Goal: Information Seeking & Learning: Learn about a topic

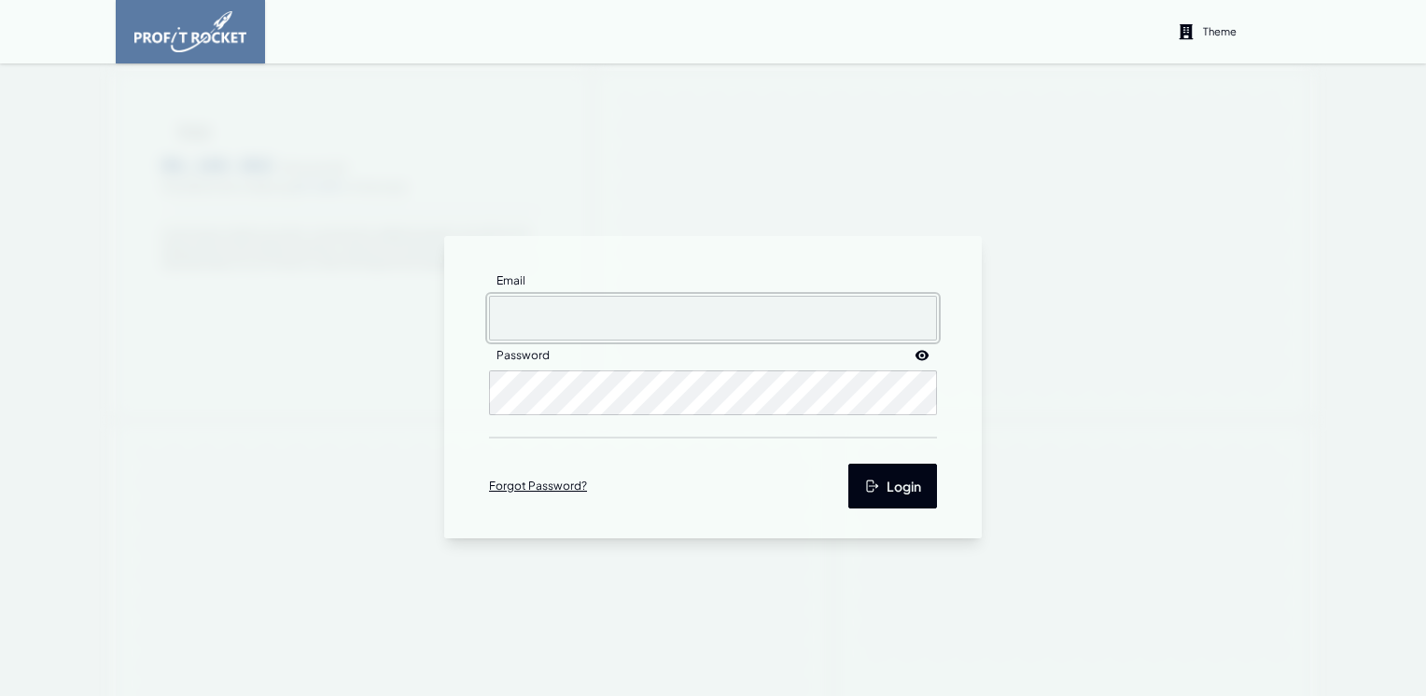
type input "[EMAIL_ADDRESS][DOMAIN_NAME]"
click at [874, 483] on button "Login" at bounding box center [892, 486] width 89 height 45
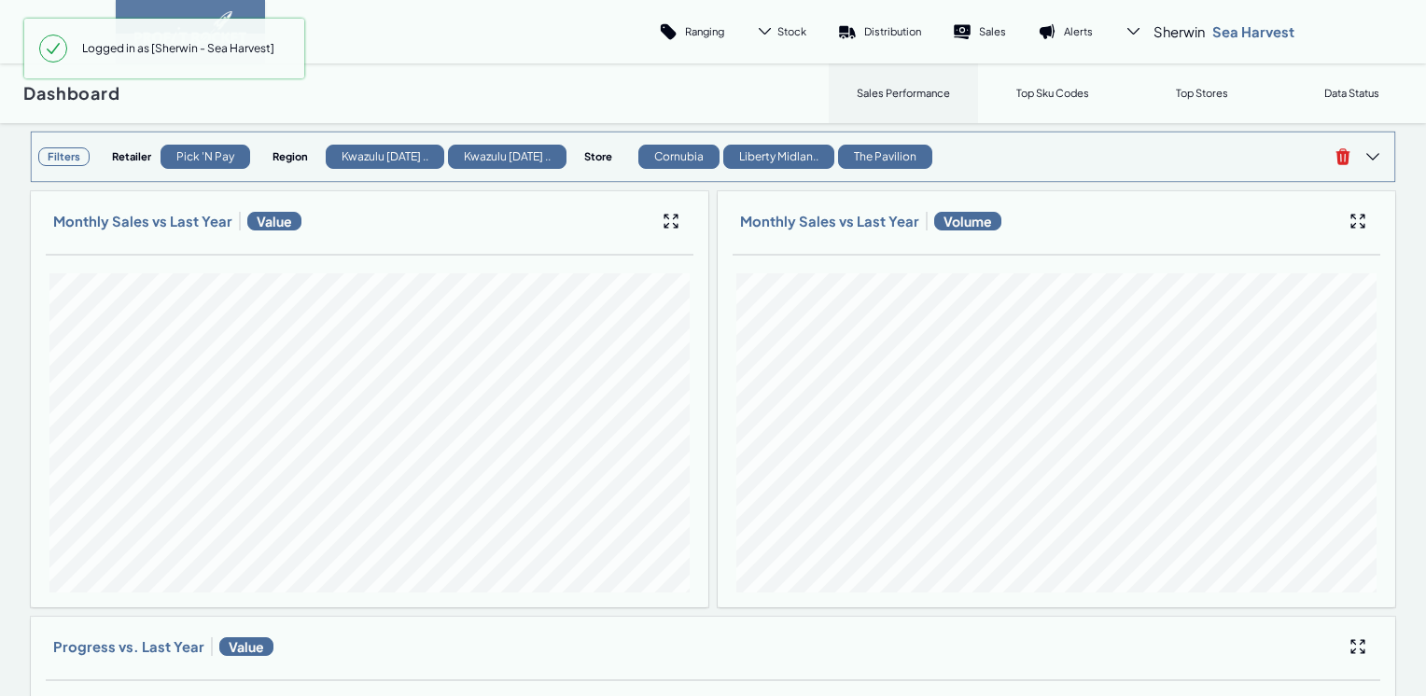
click at [52, 159] on h3 "Filters" at bounding box center [63, 156] width 51 height 19
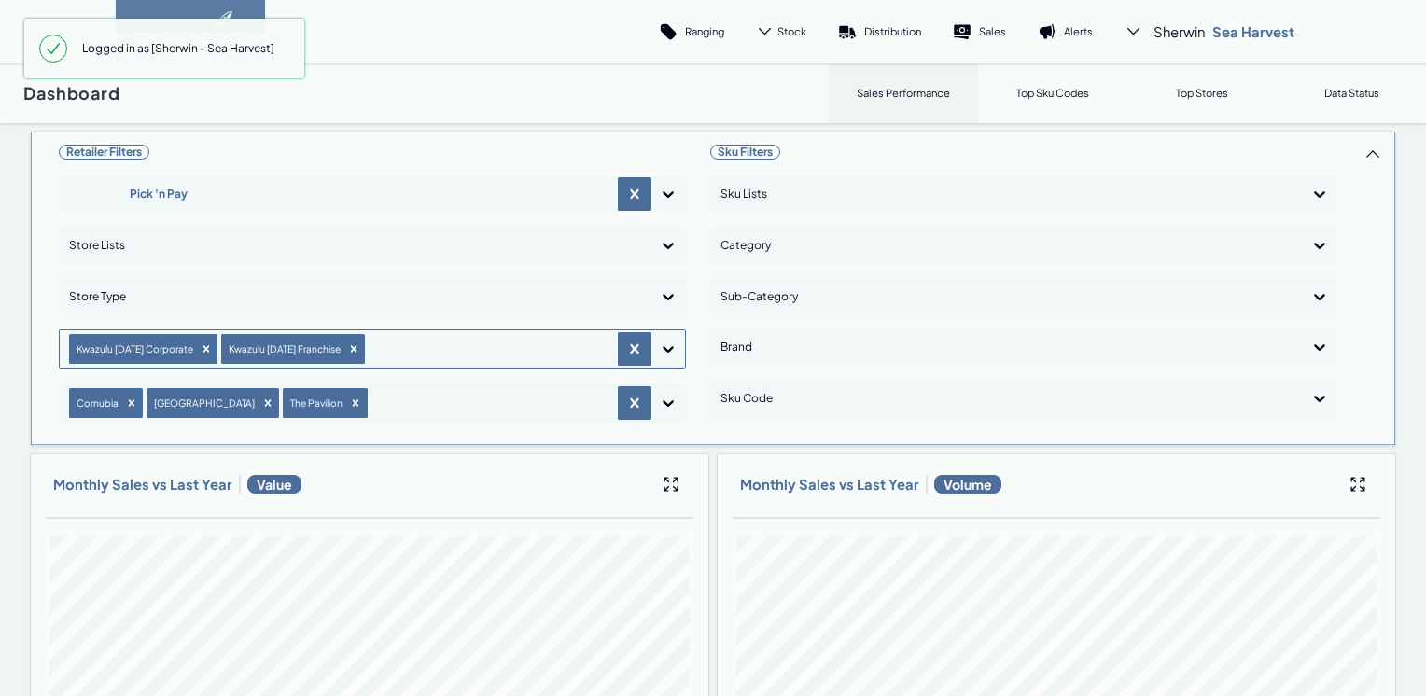
drag, startPoint x: 336, startPoint y: 344, endPoint x: 317, endPoint y: 346, distance: 18.8
click at [347, 345] on icon "Remove Kwazulu Natal Franchise" at bounding box center [353, 349] width 13 height 13
drag, startPoint x: 199, startPoint y: 347, endPoint x: 170, endPoint y: 374, distance: 39.6
click at [200, 347] on icon "Remove Kwazulu Natal Corporate" at bounding box center [206, 349] width 13 height 13
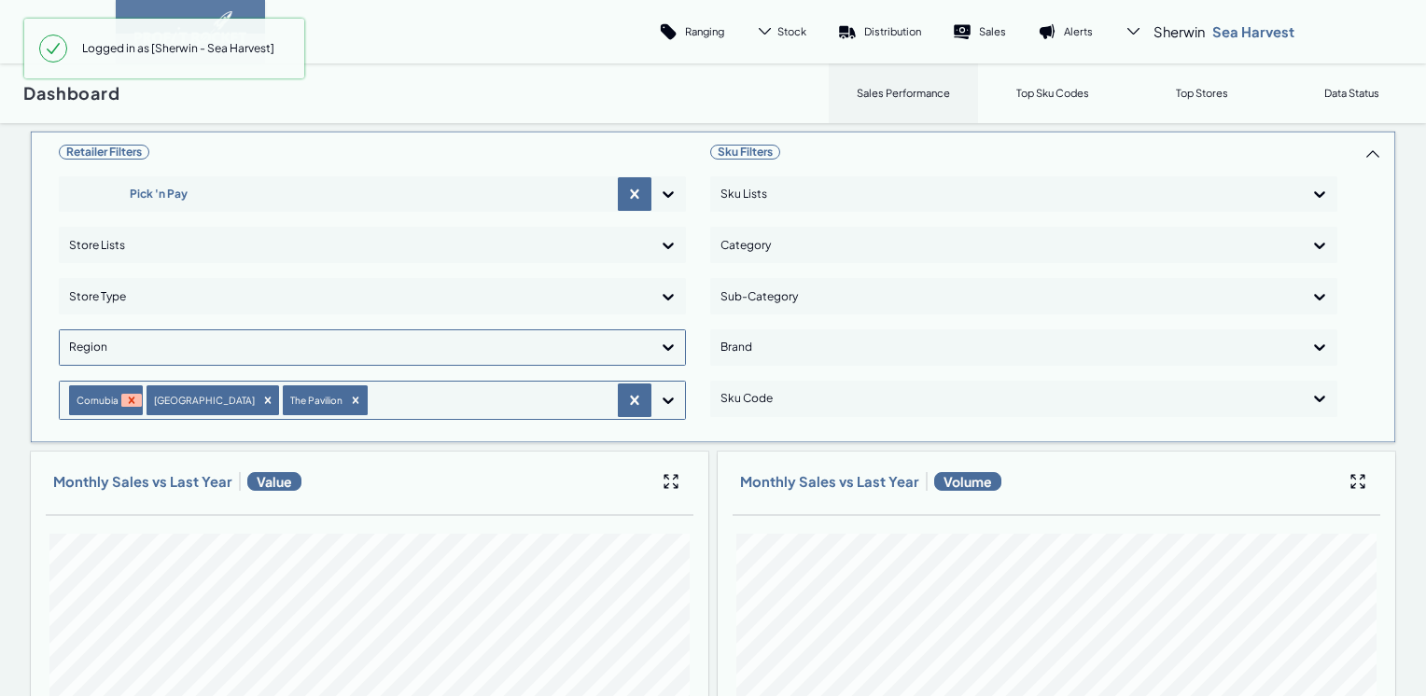
click at [126, 397] on icon "Remove Cornubia" at bounding box center [131, 400] width 13 height 13
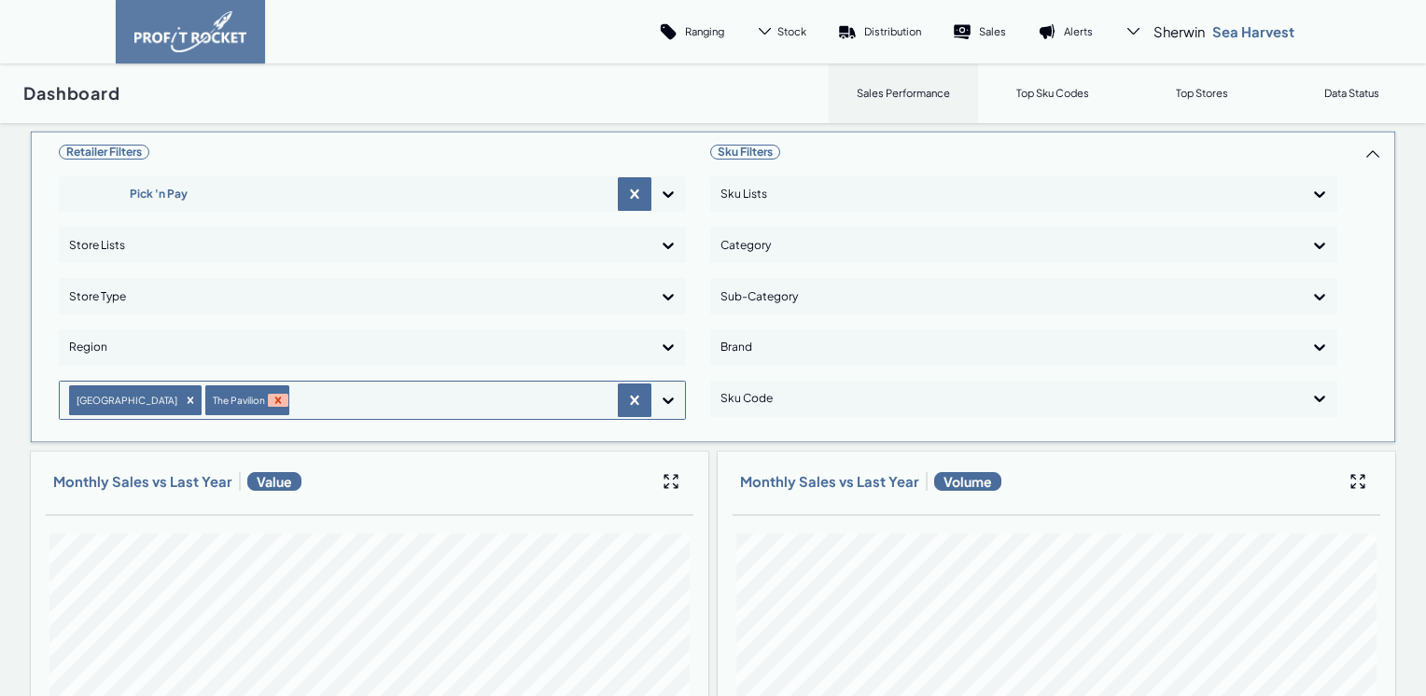
click at [272, 399] on icon "Remove The Pavilion" at bounding box center [278, 400] width 13 height 13
click at [184, 397] on icon "Remove Liberty Midlands Mall" at bounding box center [190, 400] width 13 height 13
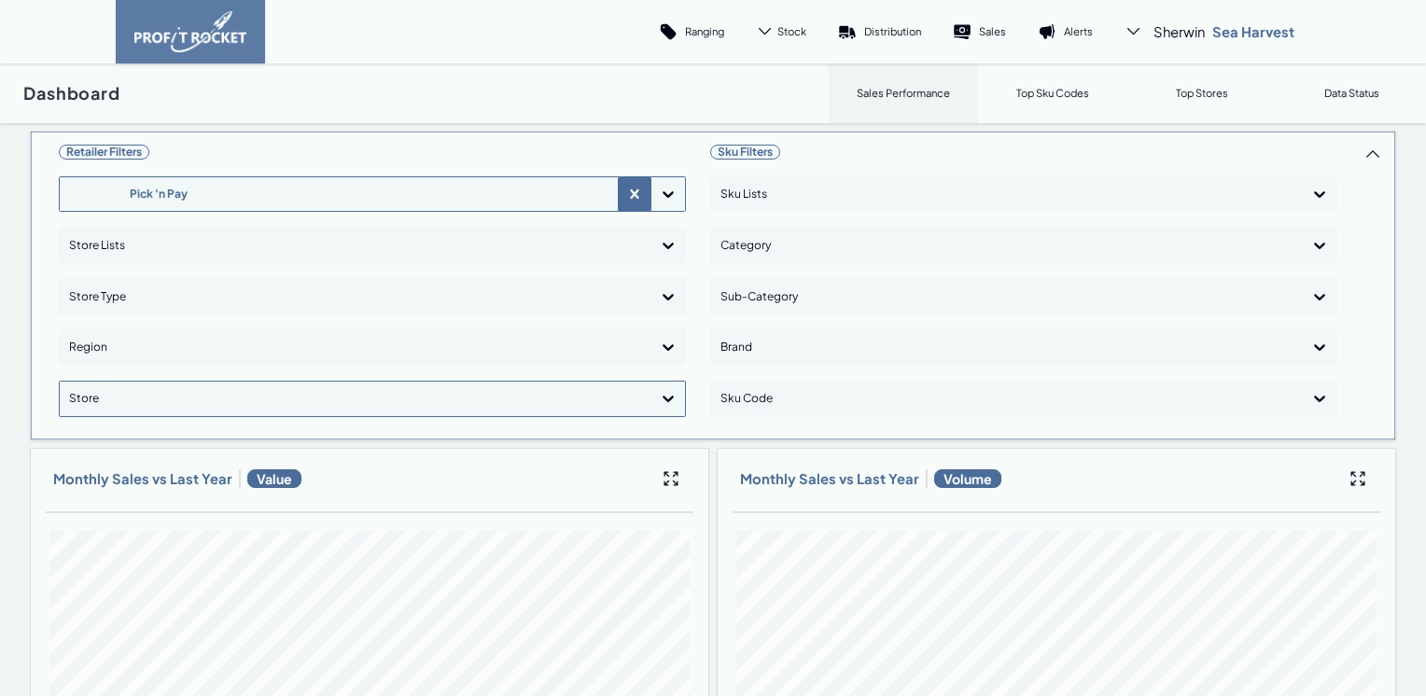
click at [663, 192] on icon at bounding box center [668, 194] width 11 height 7
click at [146, 279] on div "Shoprite Checkers" at bounding box center [372, 279] width 610 height 32
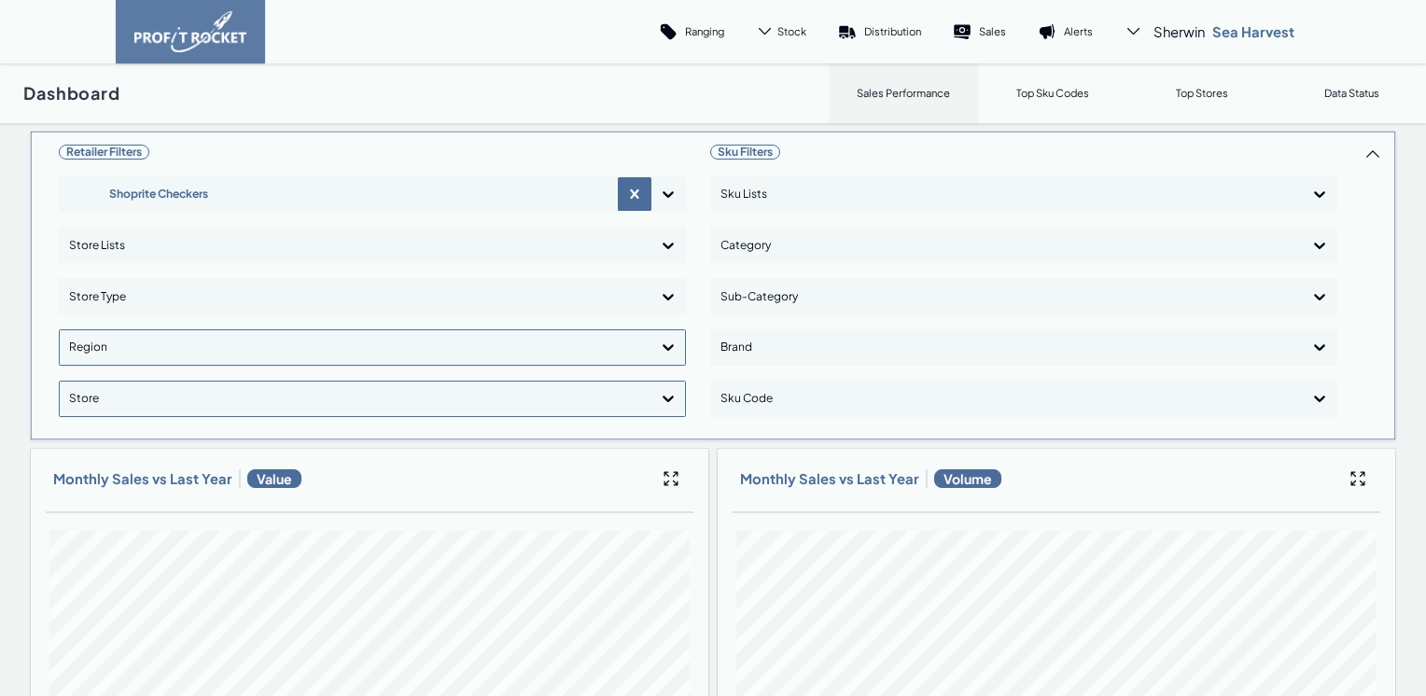
click at [662, 343] on icon at bounding box center [668, 347] width 19 height 19
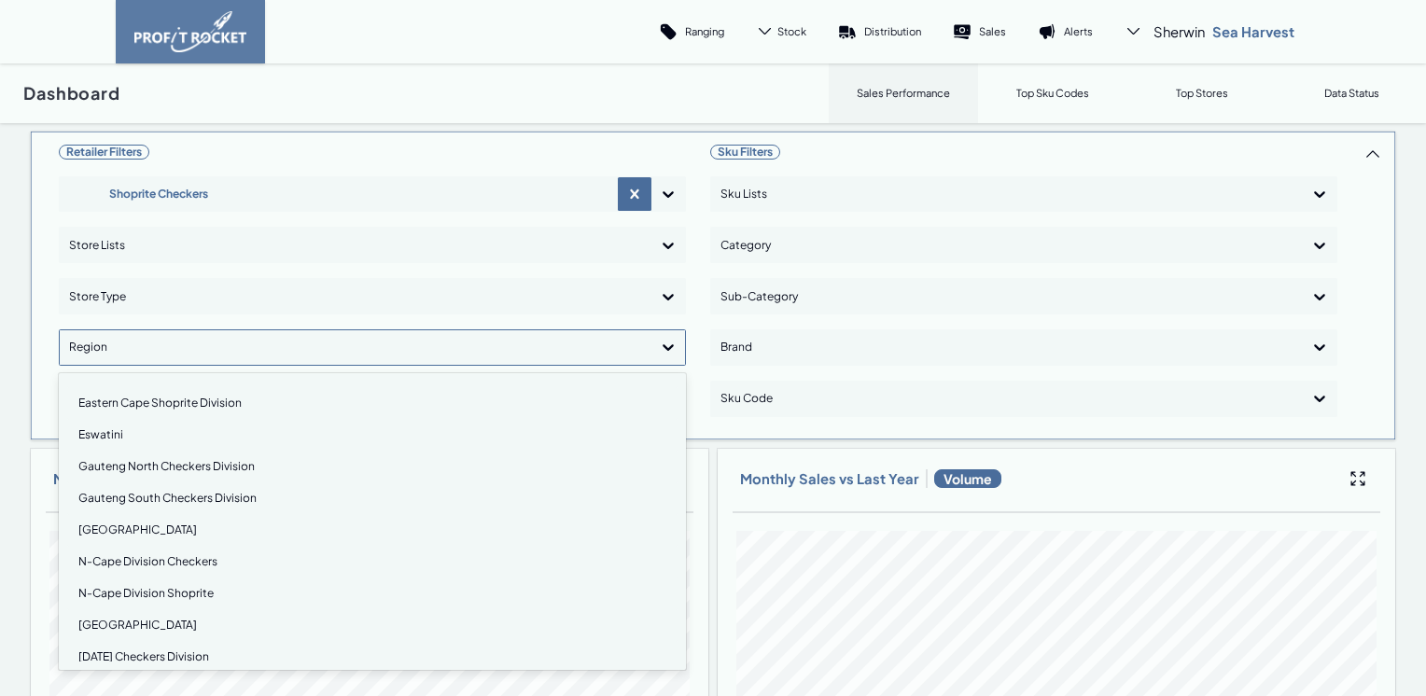
scroll to position [187, 0]
click at [150, 560] on div "[DATE] Checkers Division" at bounding box center [372, 564] width 610 height 32
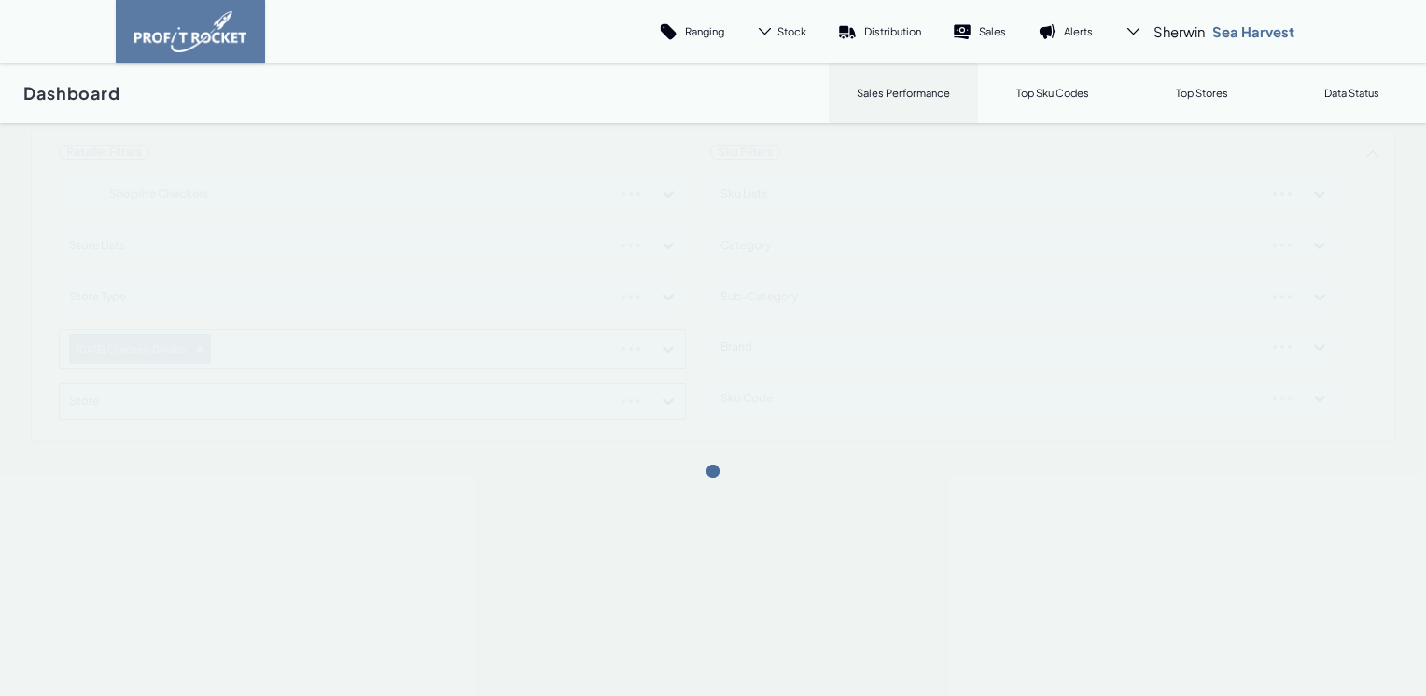
click at [662, 348] on div "Retailer Filters Shoprite Checkers Store Lists Store Type [DATE] Checkers Divis…" at bounding box center [713, 287] width 1366 height 313
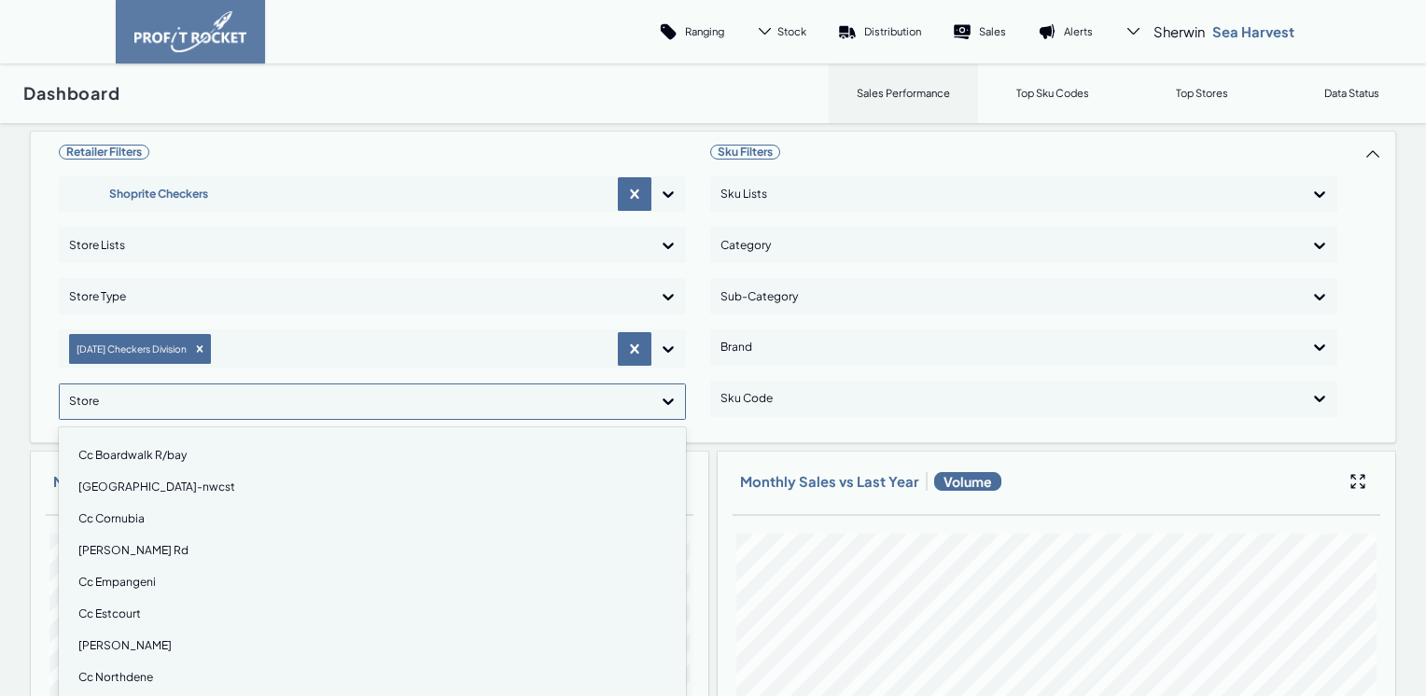
click at [663, 399] on icon at bounding box center [668, 402] width 11 height 7
click at [122, 520] on div "Cc Cornubia" at bounding box center [372, 519] width 610 height 32
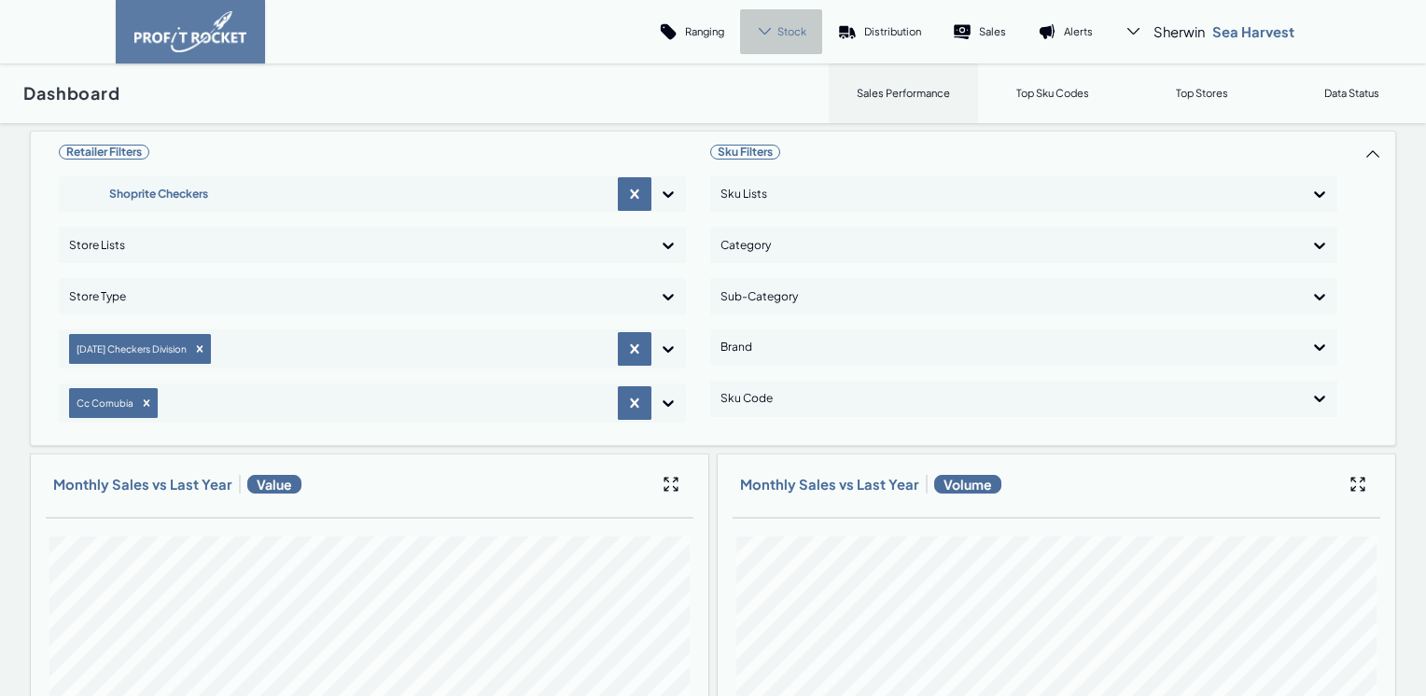
click at [785, 32] on span "Stock" at bounding box center [791, 31] width 29 height 14
click at [773, 120] on link "Cover" at bounding box center [762, 128] width 105 height 45
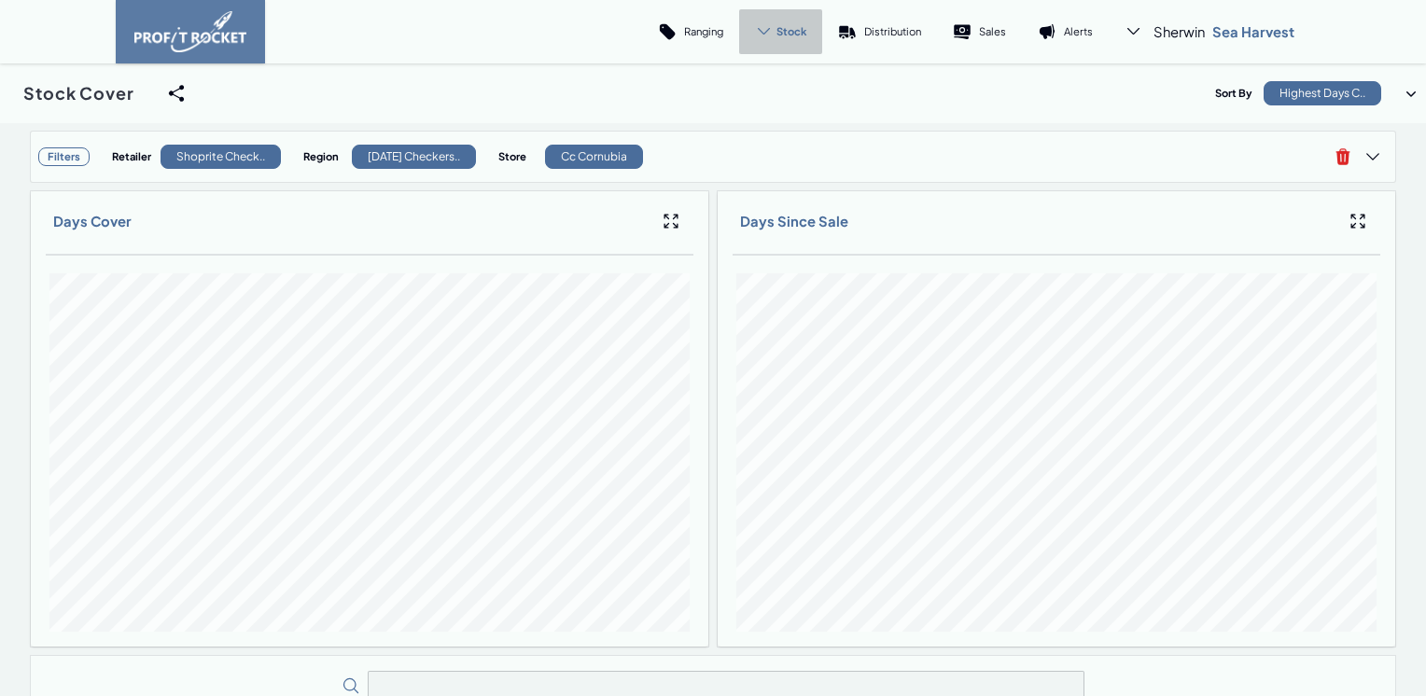
click at [795, 37] on span "Stock" at bounding box center [792, 31] width 30 height 14
click at [782, 83] on p "Trend" at bounding box center [775, 84] width 27 height 14
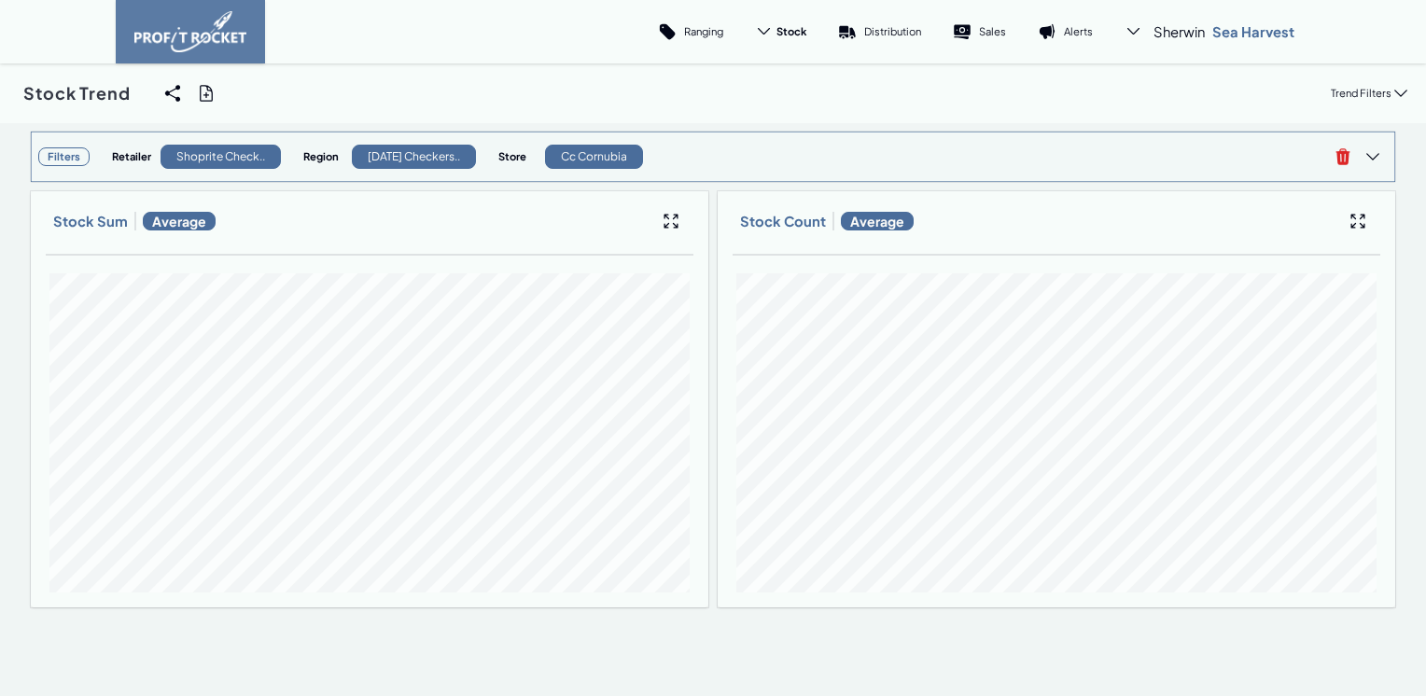
click at [67, 160] on h3 "Filters" at bounding box center [63, 156] width 51 height 19
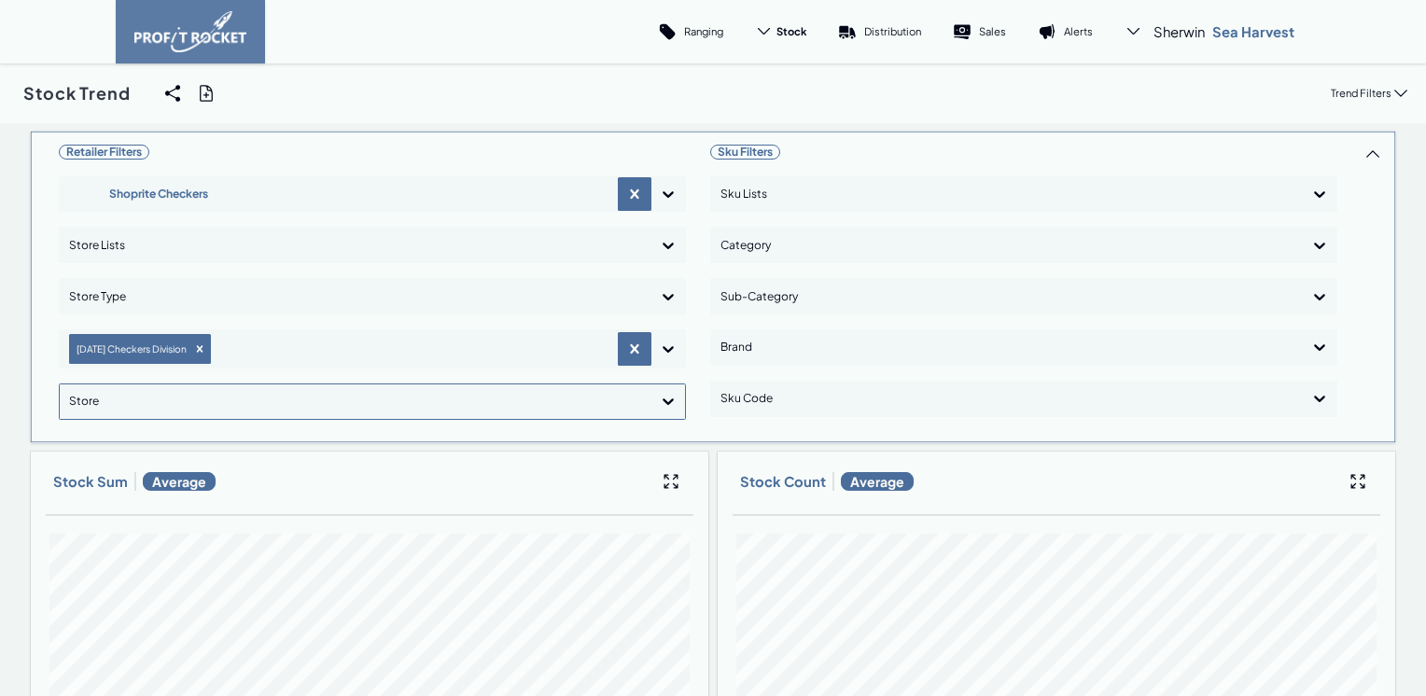
click at [664, 398] on icon at bounding box center [668, 401] width 19 height 19
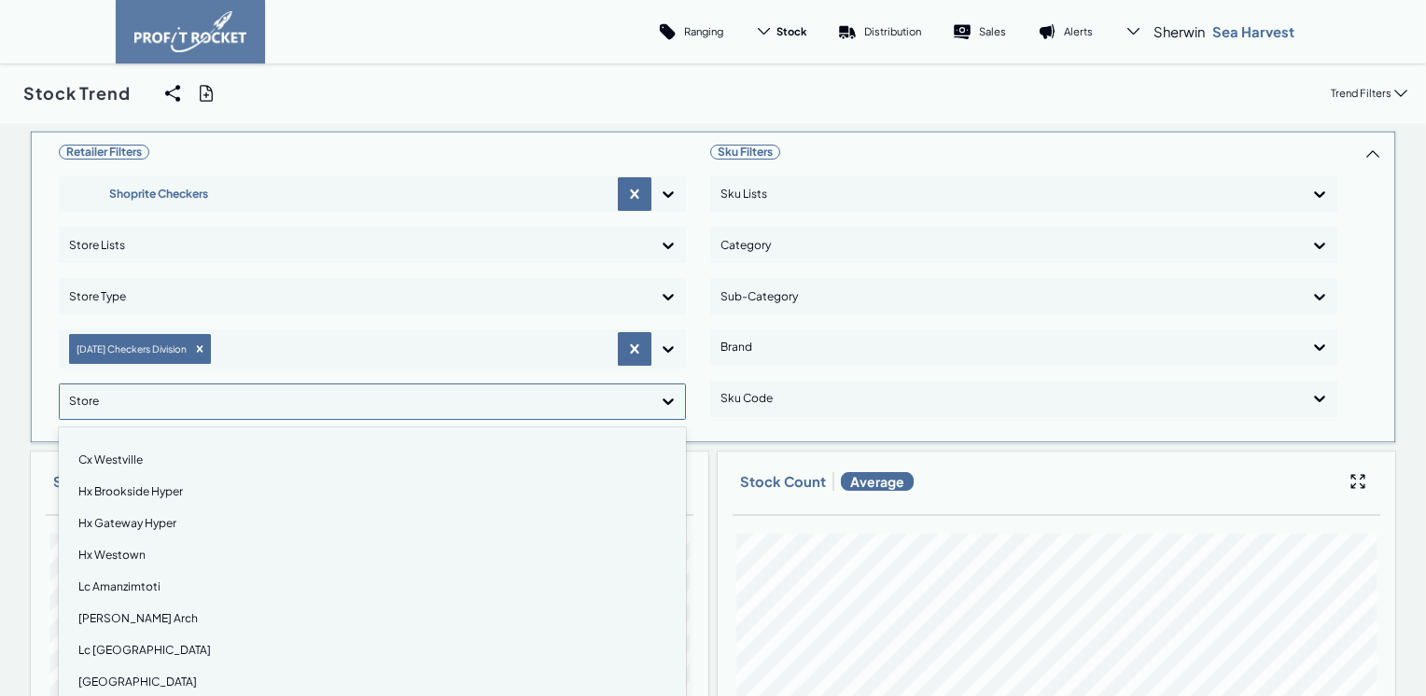
scroll to position [1646, 0]
click at [139, 518] on div "Hx Gateway Hyper" at bounding box center [372, 523] width 610 height 32
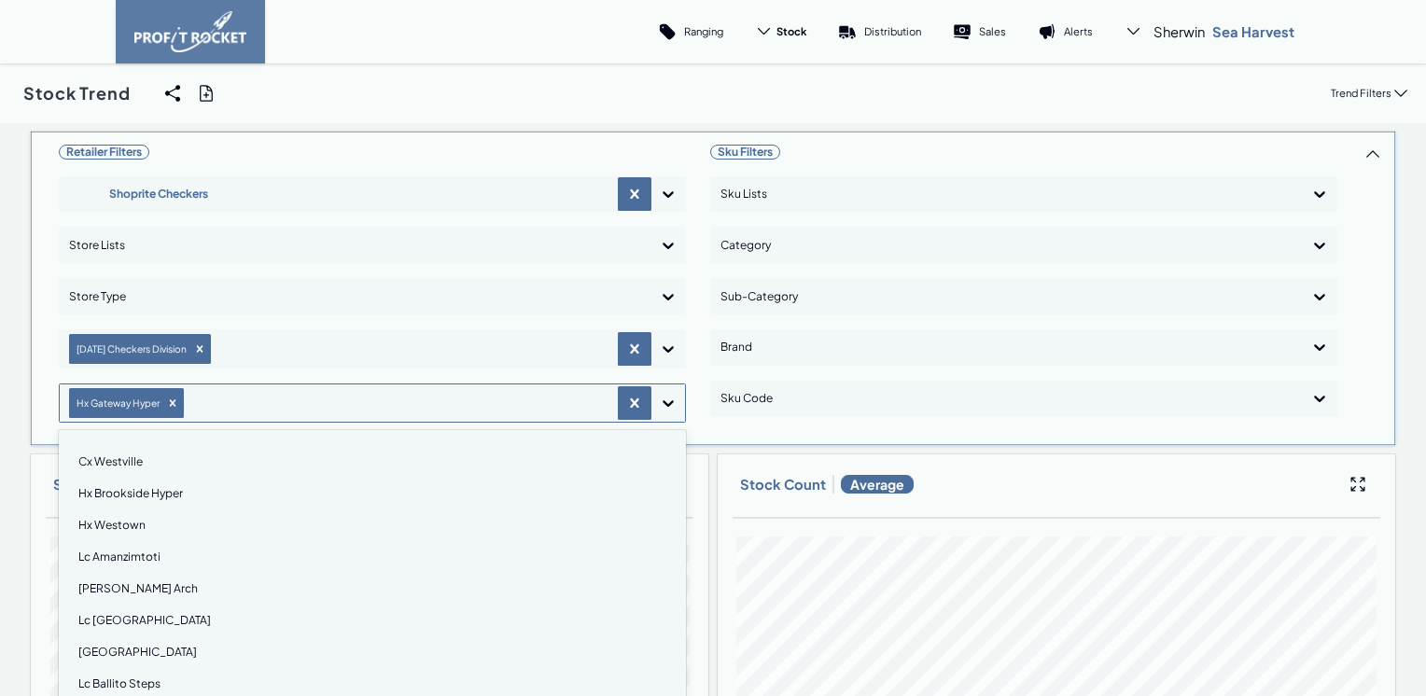
click at [663, 407] on div "Retailer Filters Shoprite Checkers Store Lists Store Type [DATE] Checkers Divis…" at bounding box center [713, 502] width 1366 height 742
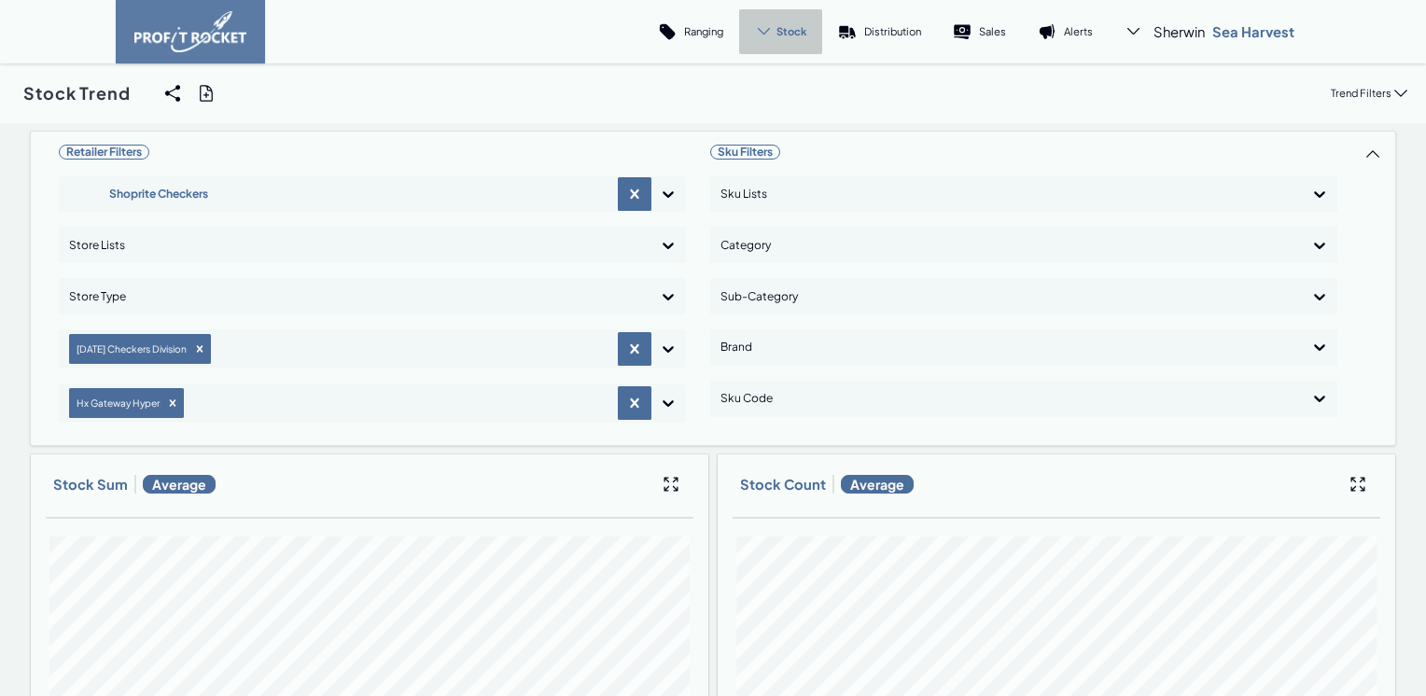
click at [791, 37] on span "Stock" at bounding box center [792, 31] width 30 height 14
click at [788, 132] on link "Cover" at bounding box center [762, 128] width 105 height 45
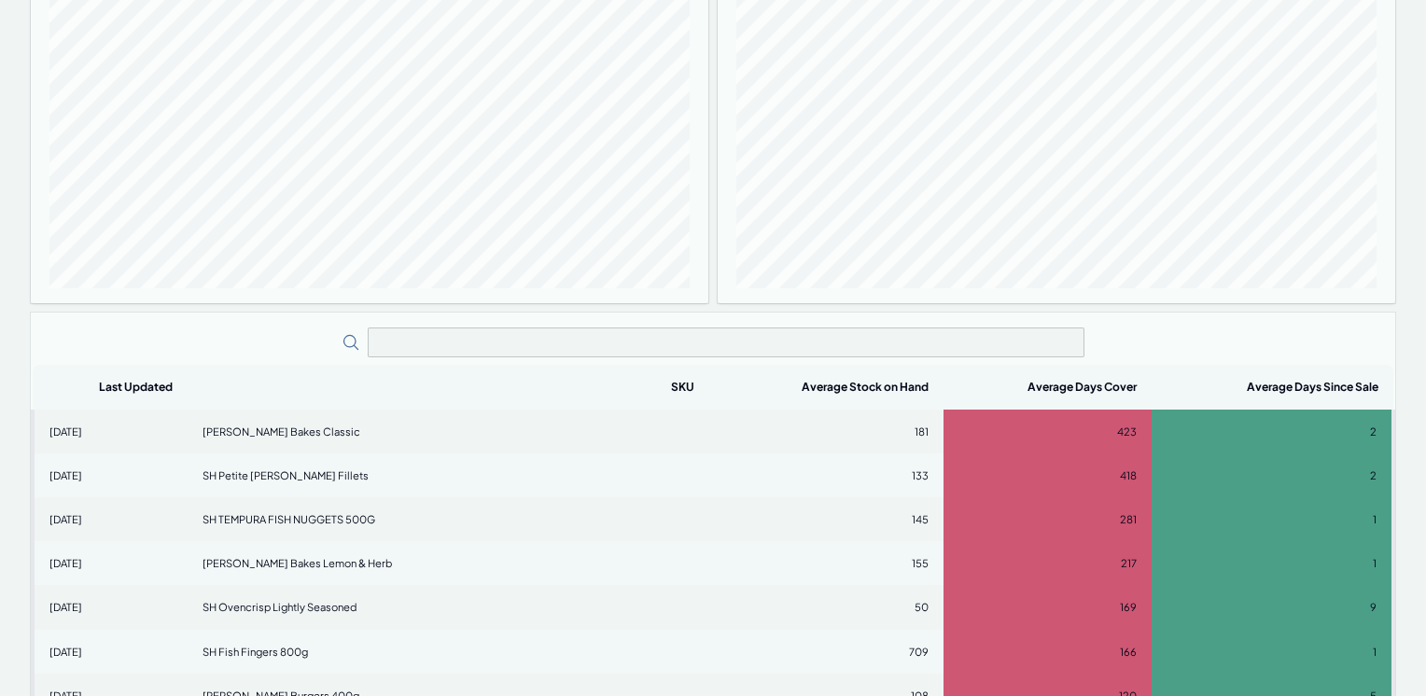
scroll to position [373, 0]
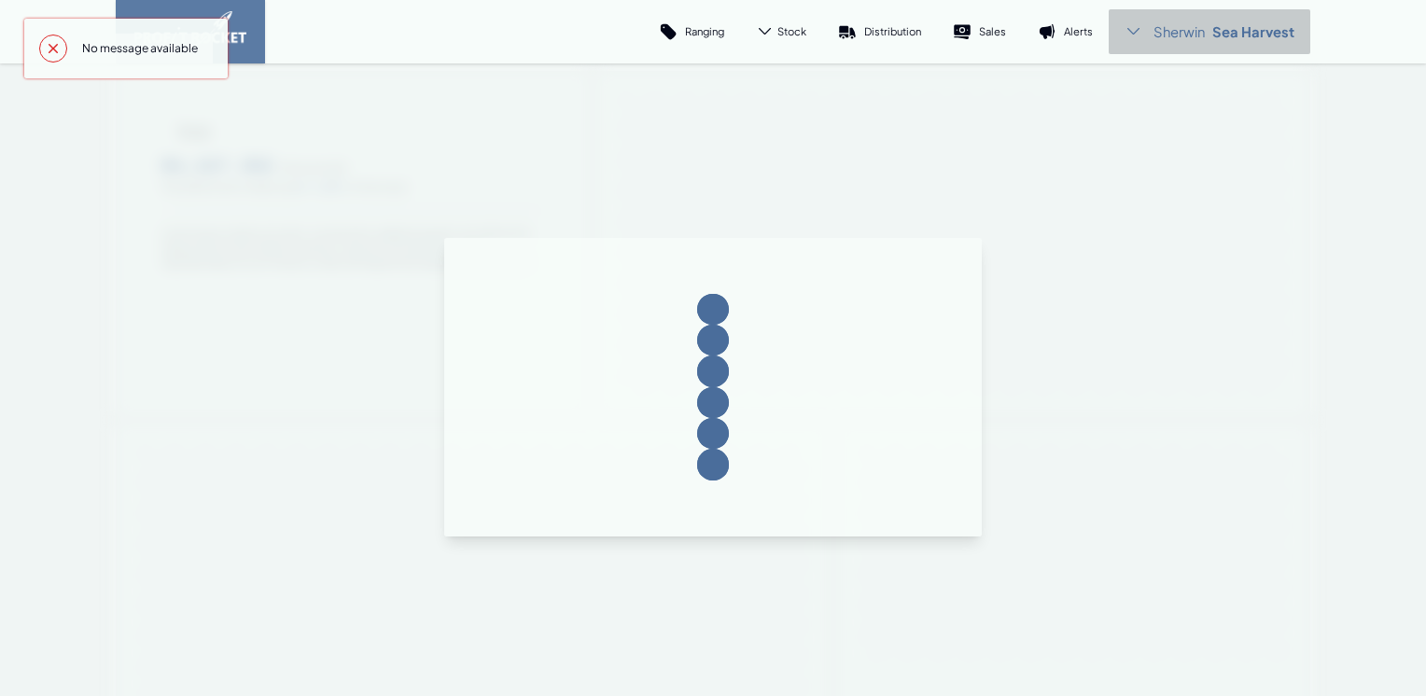
click at [1190, 39] on span "Sherwin" at bounding box center [1179, 31] width 51 height 19
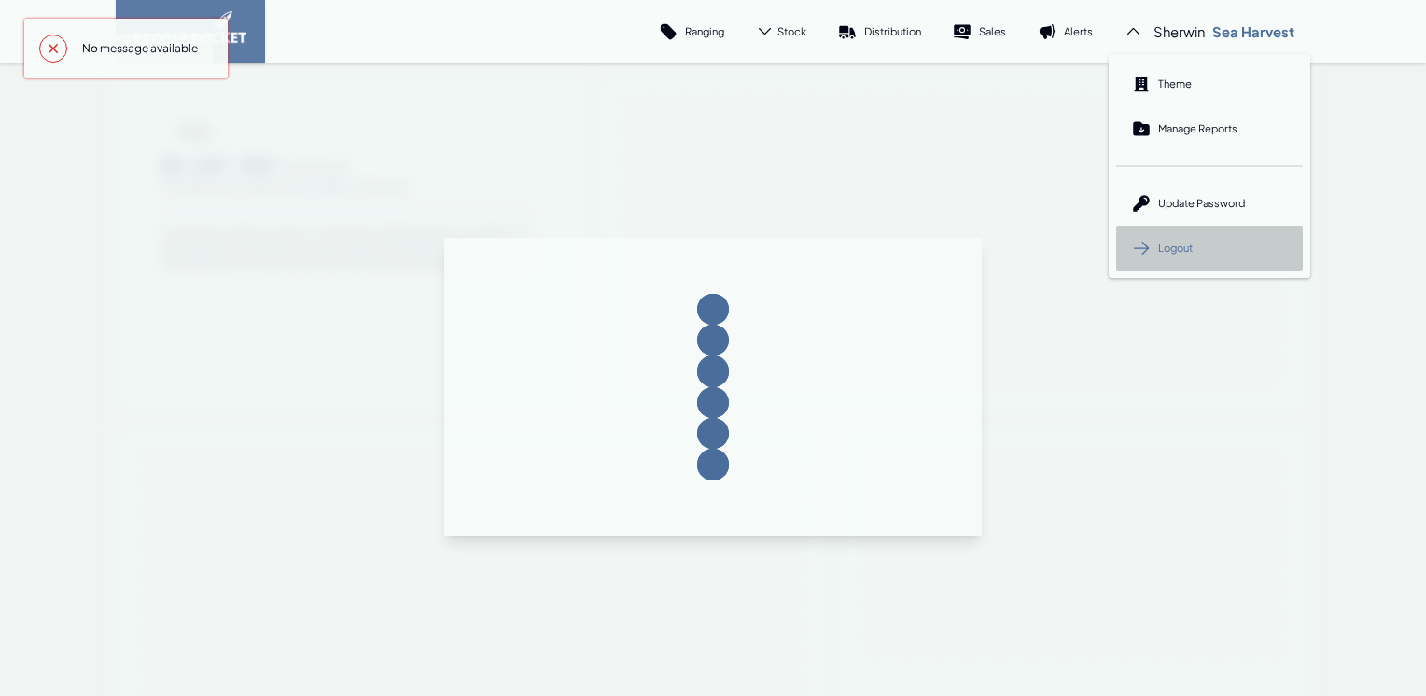
click at [1132, 249] on icon at bounding box center [1141, 248] width 19 height 19
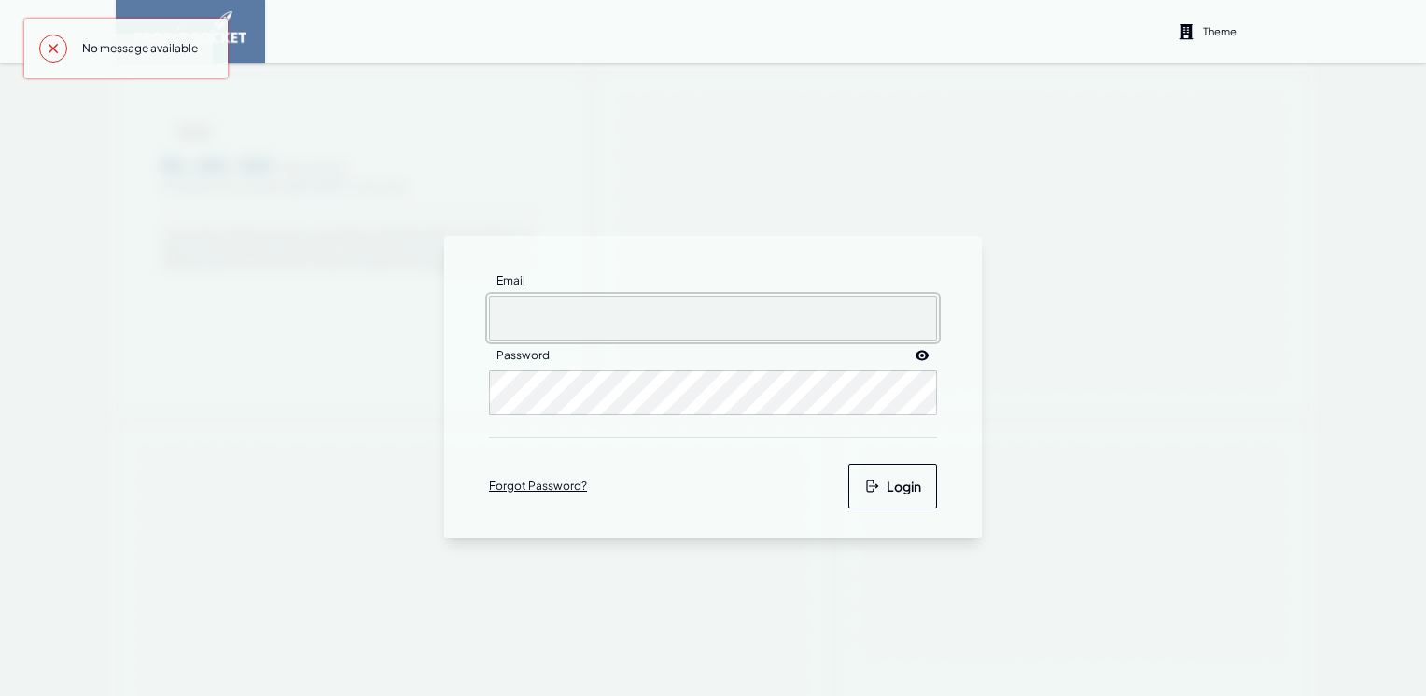
type input "[EMAIL_ADDRESS][DOMAIN_NAME]"
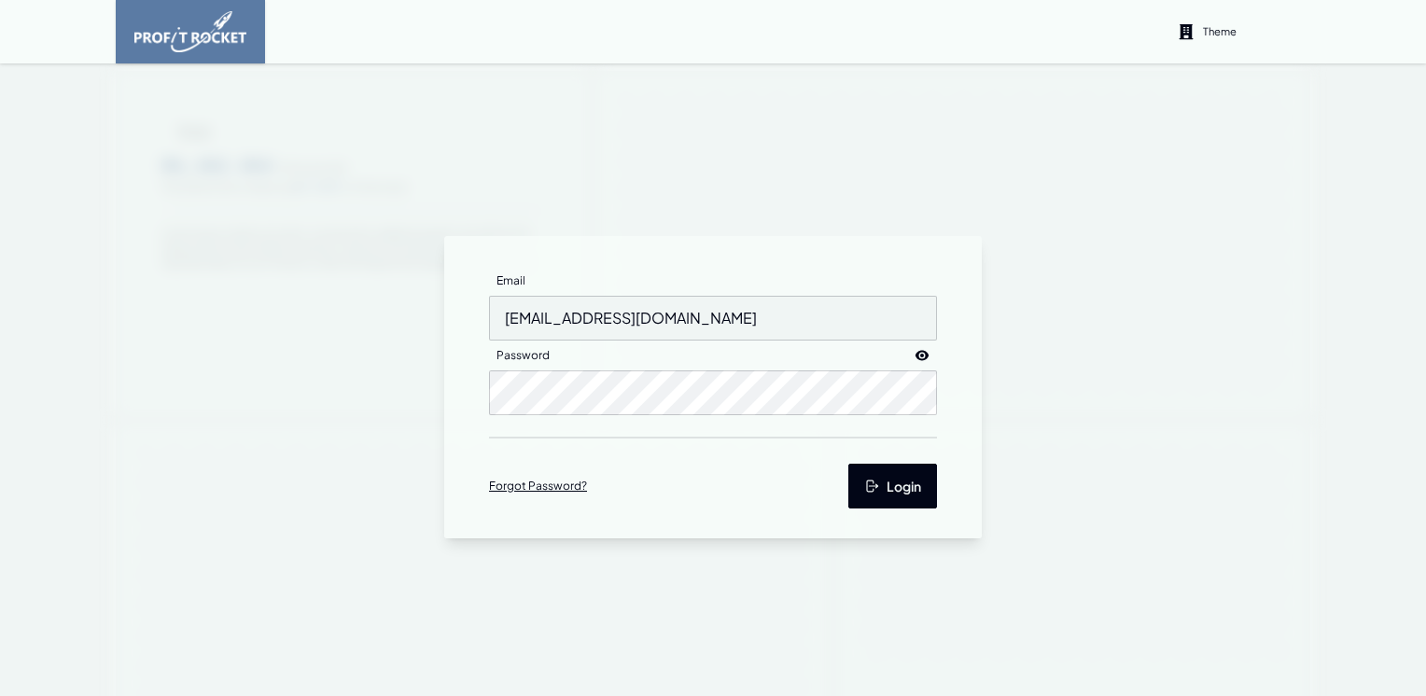
click at [870, 491] on icon "submit" at bounding box center [871, 486] width 15 height 15
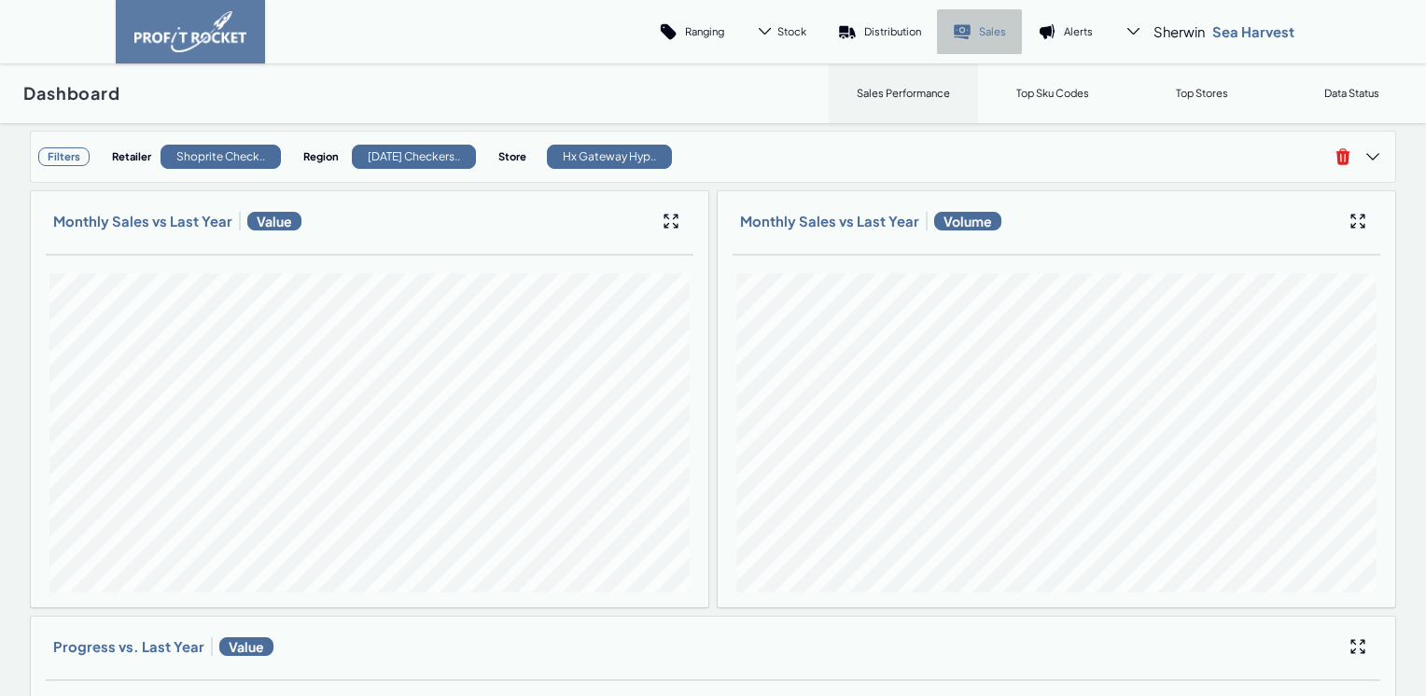
click at [985, 37] on p "Sales" at bounding box center [992, 31] width 27 height 14
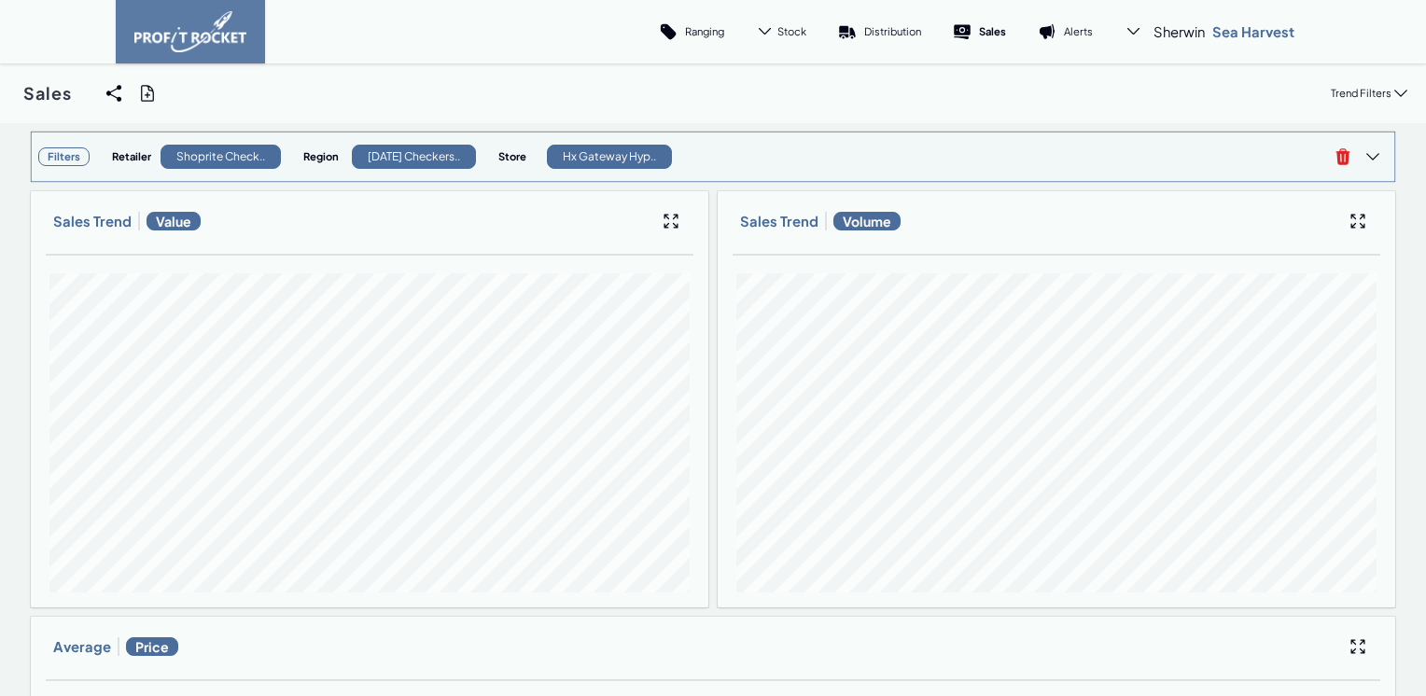
click at [63, 153] on h3 "Filters" at bounding box center [63, 156] width 51 height 19
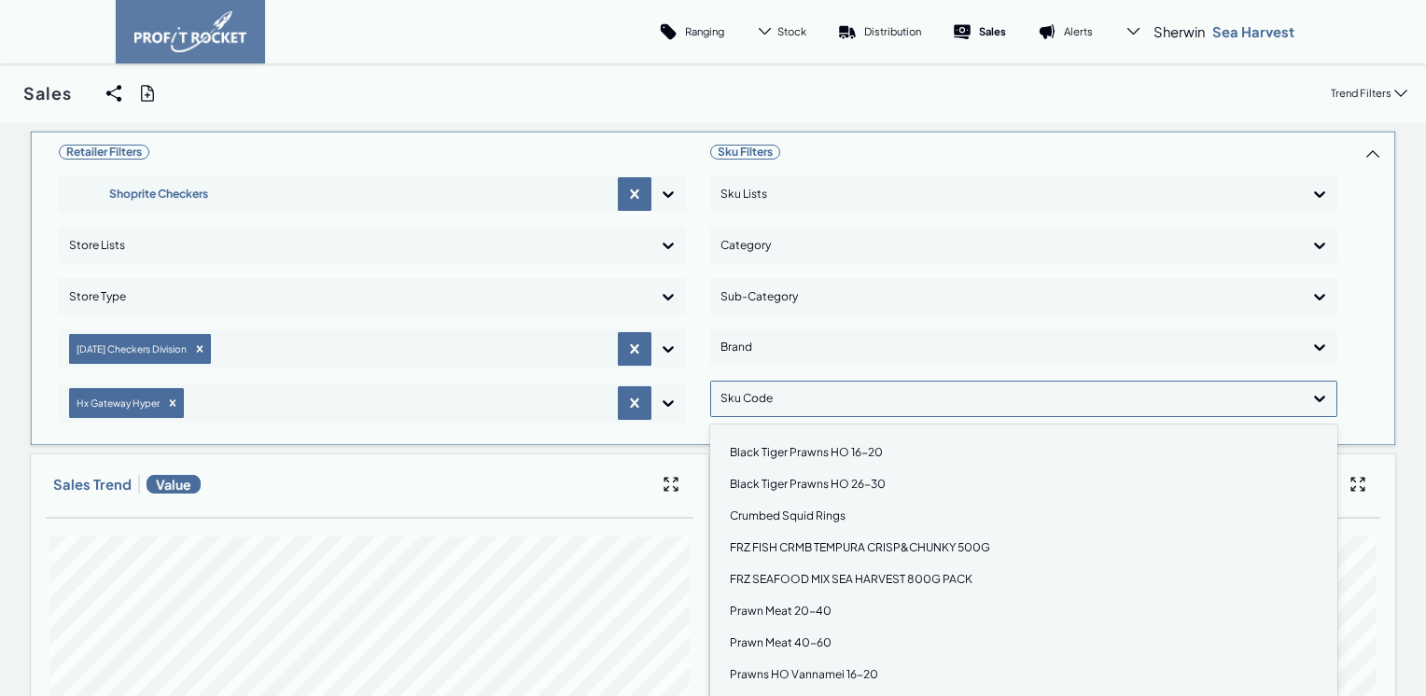
click at [840, 408] on div at bounding box center [1007, 398] width 573 height 27
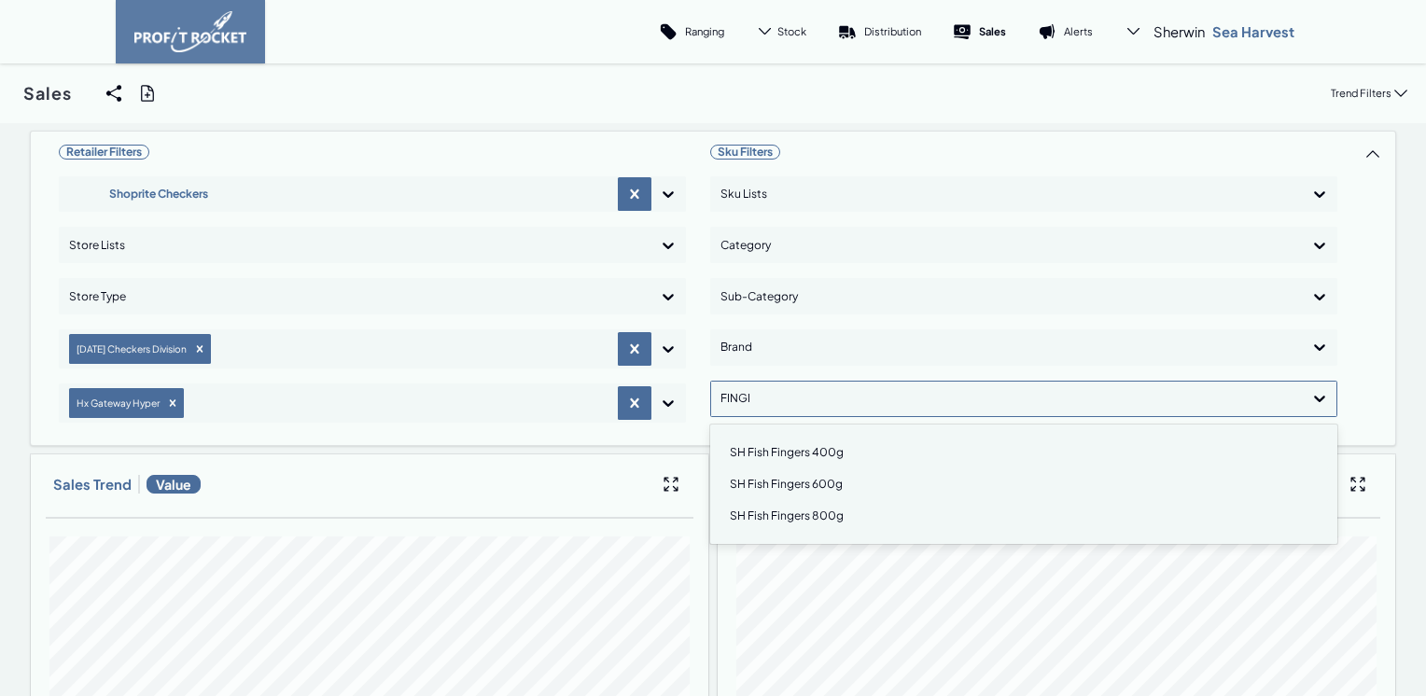
type input "FINGER"
click at [824, 513] on div "SH Fish Fingers 800g" at bounding box center [1024, 516] width 610 height 32
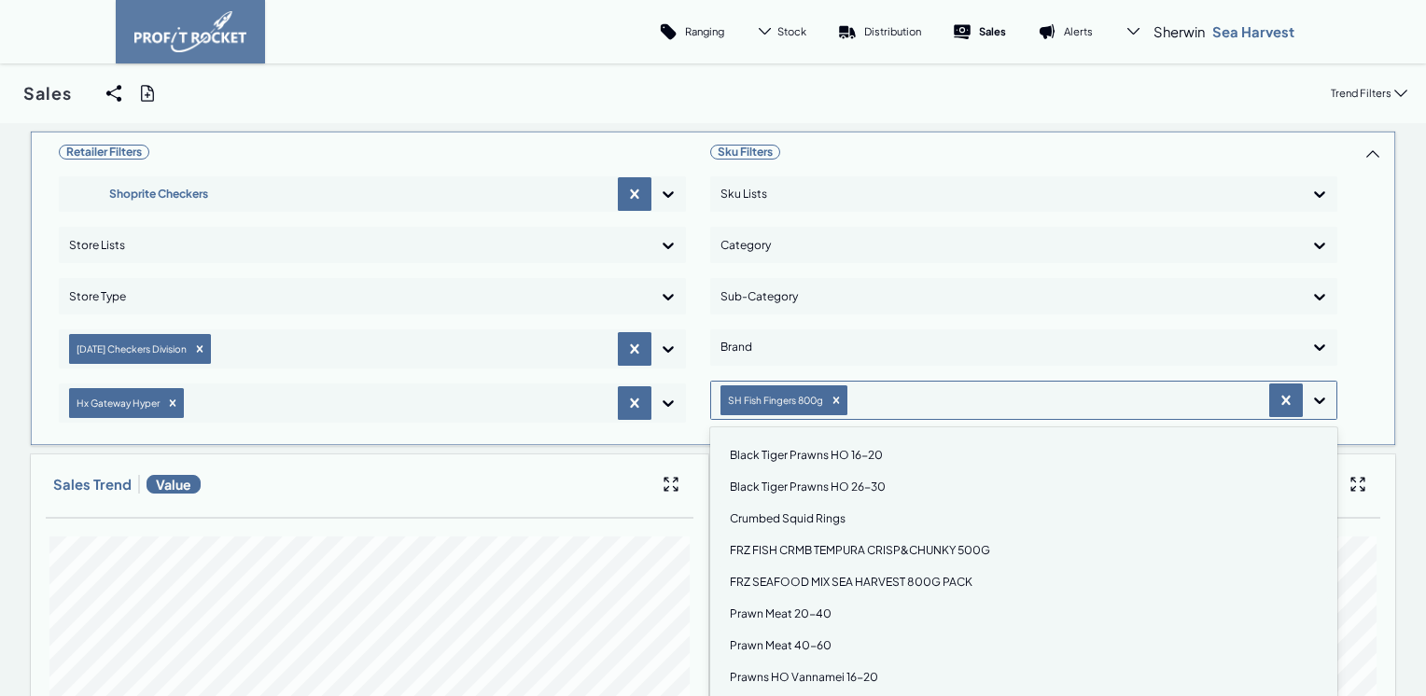
click at [1322, 399] on div "Sku Filters Sku Lists Category Sub-Category Brand option SH Fish Fingers 800g, …" at bounding box center [1023, 288] width 627 height 299
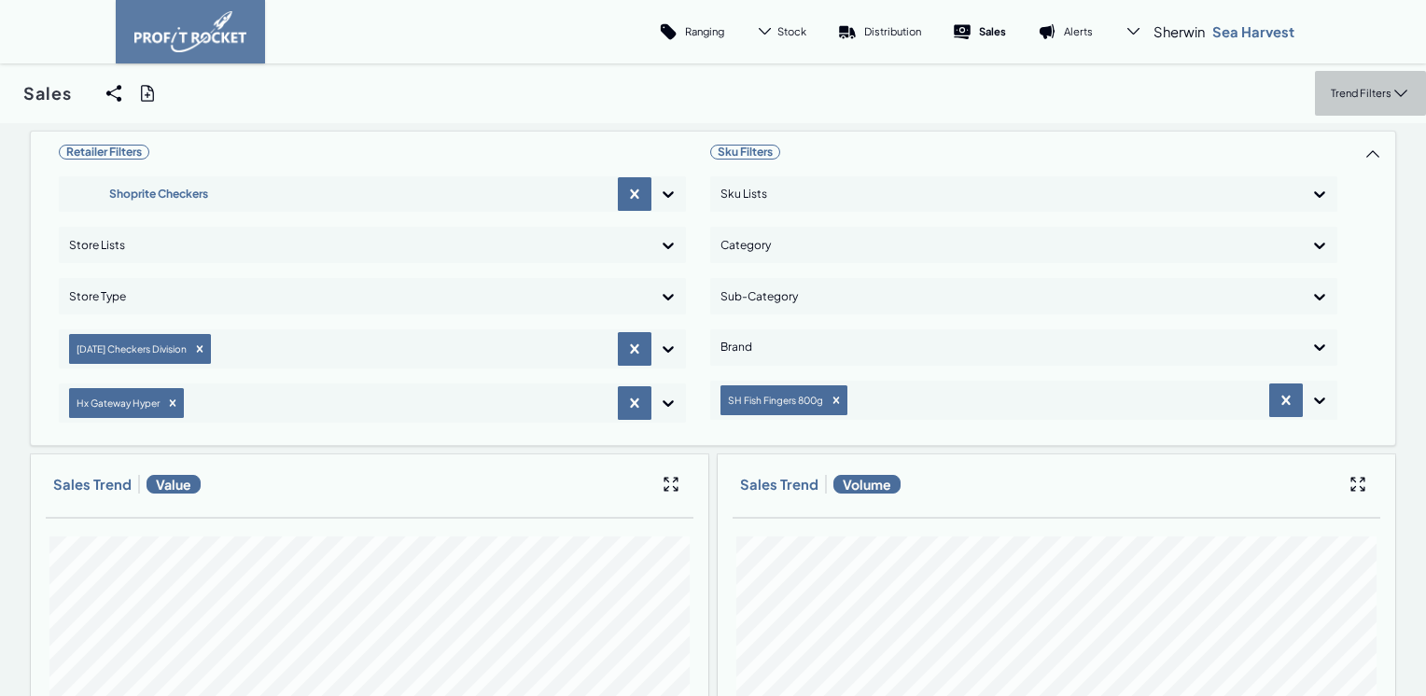
click at [1355, 94] on p "Trend Filters" at bounding box center [1361, 93] width 61 height 14
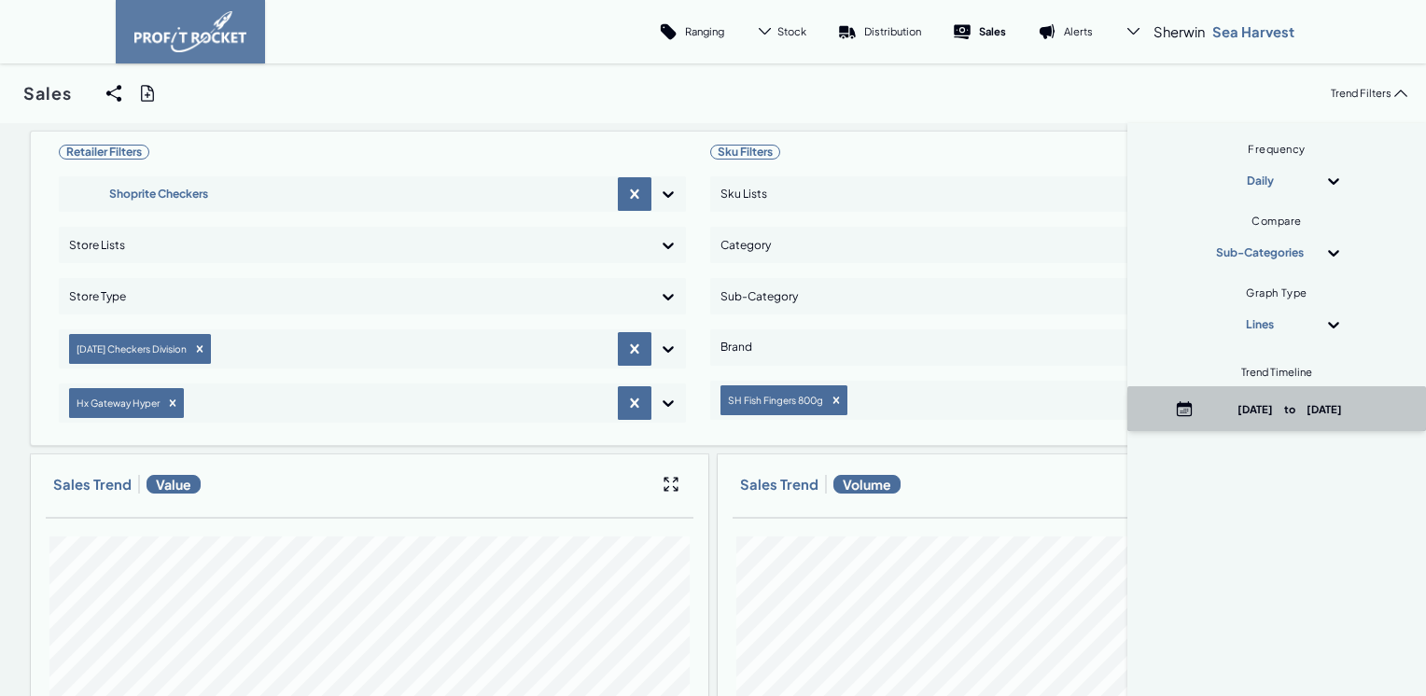
click at [1278, 412] on p "August 1st, 2025 to August 31st, 2025" at bounding box center [1290, 409] width 178 height 14
select select "8"
select select "2025"
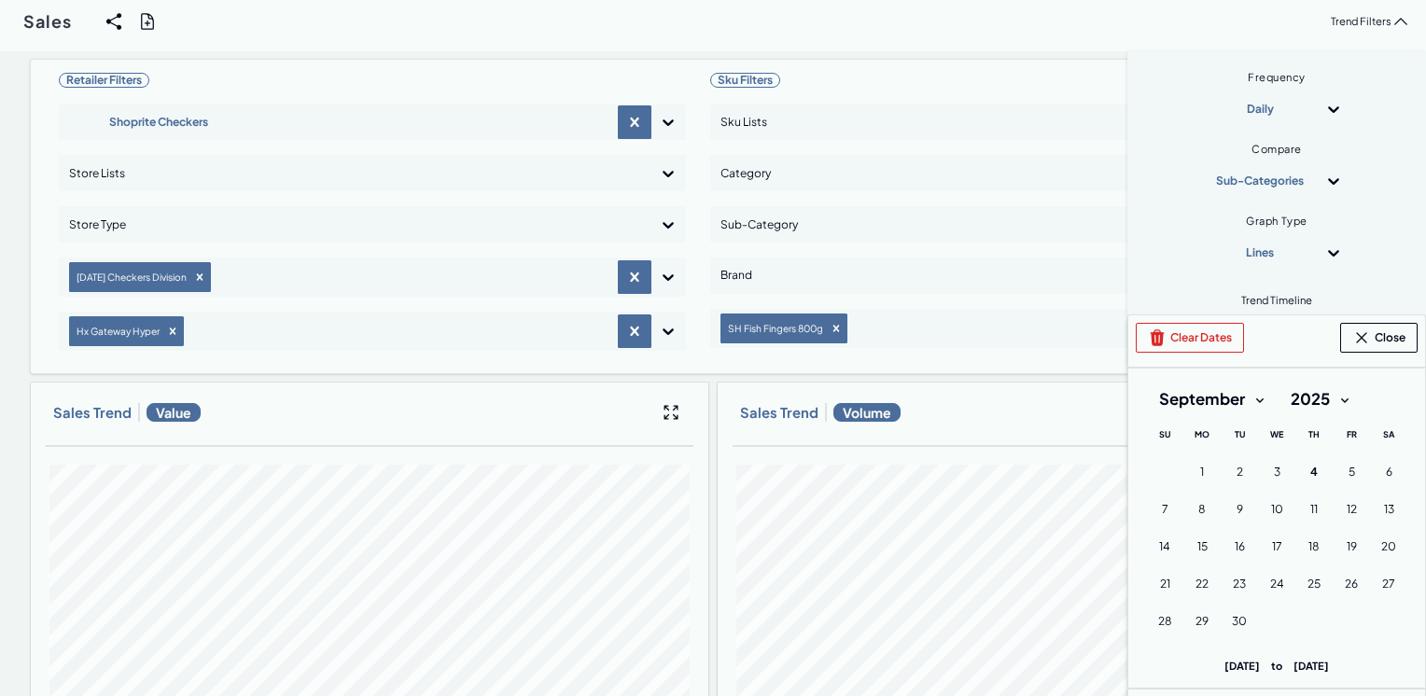
scroll to position [93, 0]
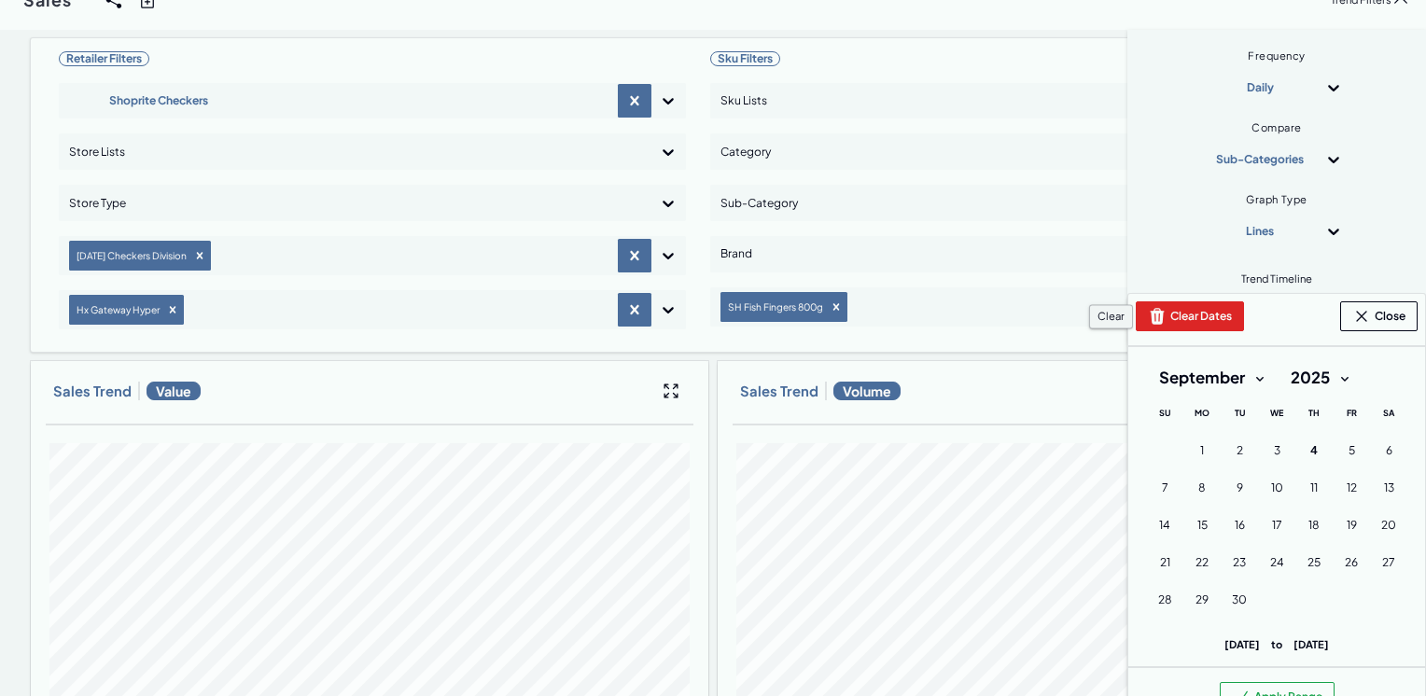
click at [1183, 316] on button "Clear Dates" at bounding box center [1190, 316] width 108 height 30
click at [1236, 379] on select "January February March April May June July August September October November De…" at bounding box center [1211, 378] width 131 height 34
click at [1146, 361] on select "January February March April May June July August September October November De…" at bounding box center [1211, 378] width 131 height 34
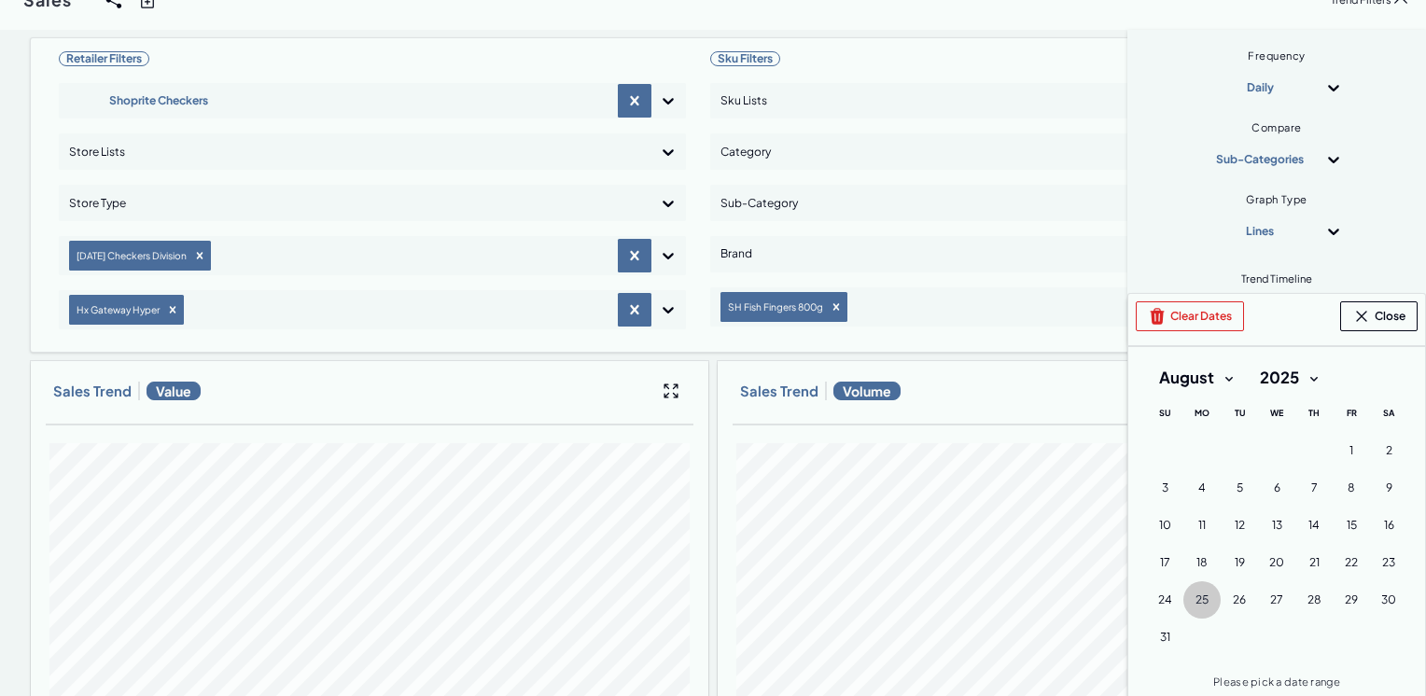
click at [1196, 600] on span "25" at bounding box center [1202, 600] width 13 height 15
click at [1207, 378] on select "January February March April May June July August September October November De…" at bounding box center [1196, 378] width 100 height 34
select select "8"
click at [1146, 361] on select "January February March April May June July August September October November De…" at bounding box center [1196, 378] width 100 height 34
click at [1274, 450] on span "3" at bounding box center [1277, 450] width 7 height 15
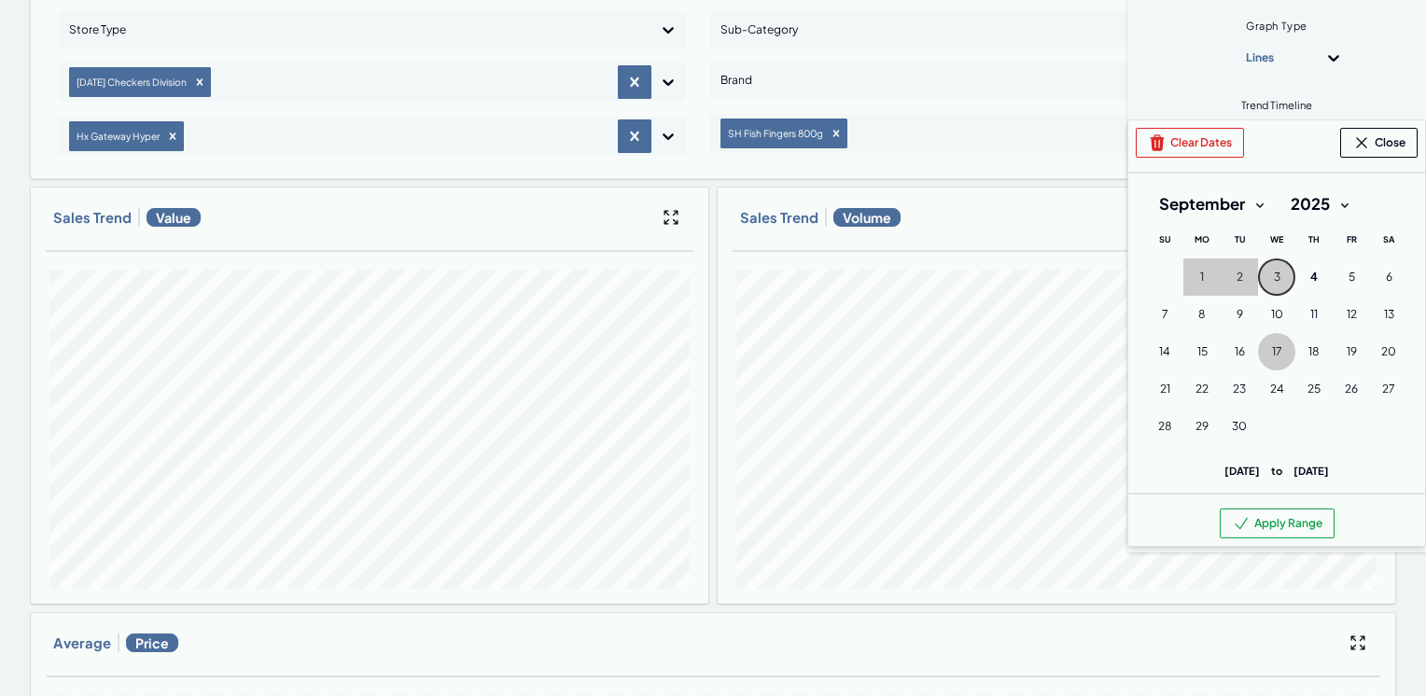
scroll to position [280, 0]
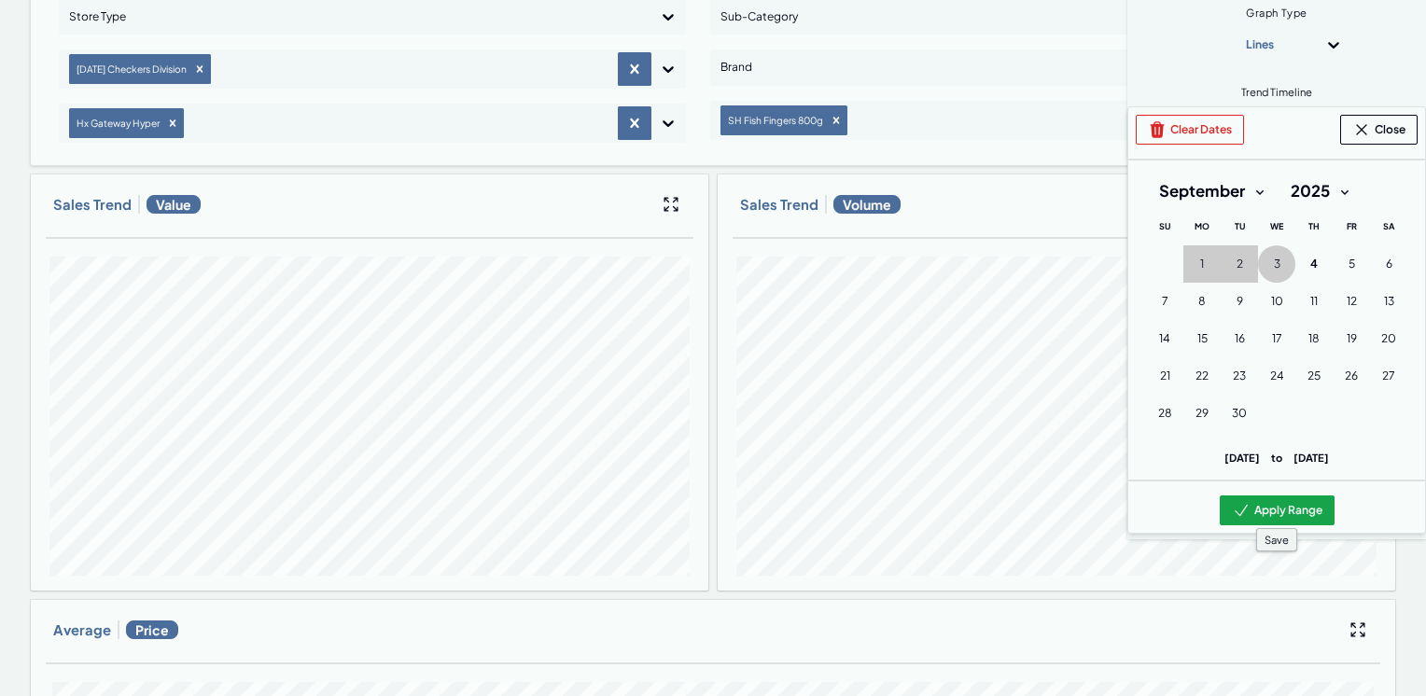
click at [1267, 517] on button "Apply Range" at bounding box center [1277, 511] width 115 height 30
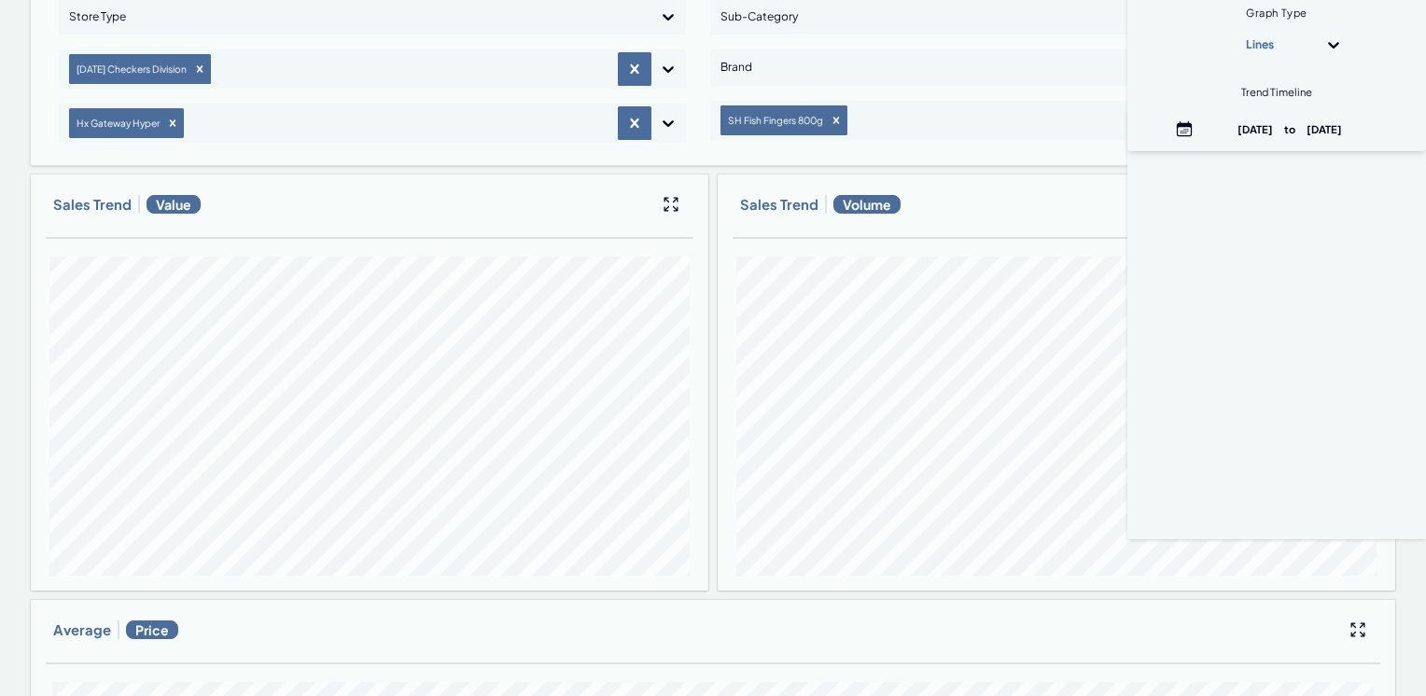
scroll to position [0, 0]
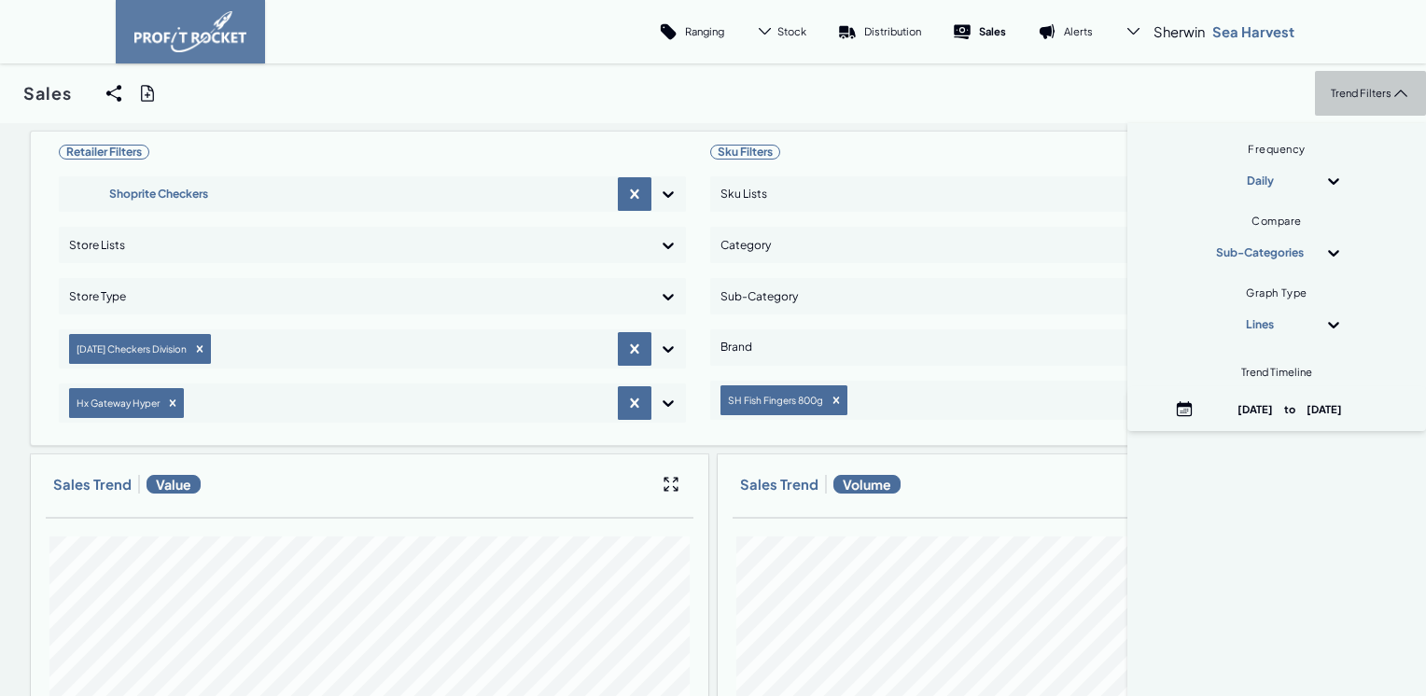
click at [1331, 98] on p "Trend Filters" at bounding box center [1361, 93] width 61 height 14
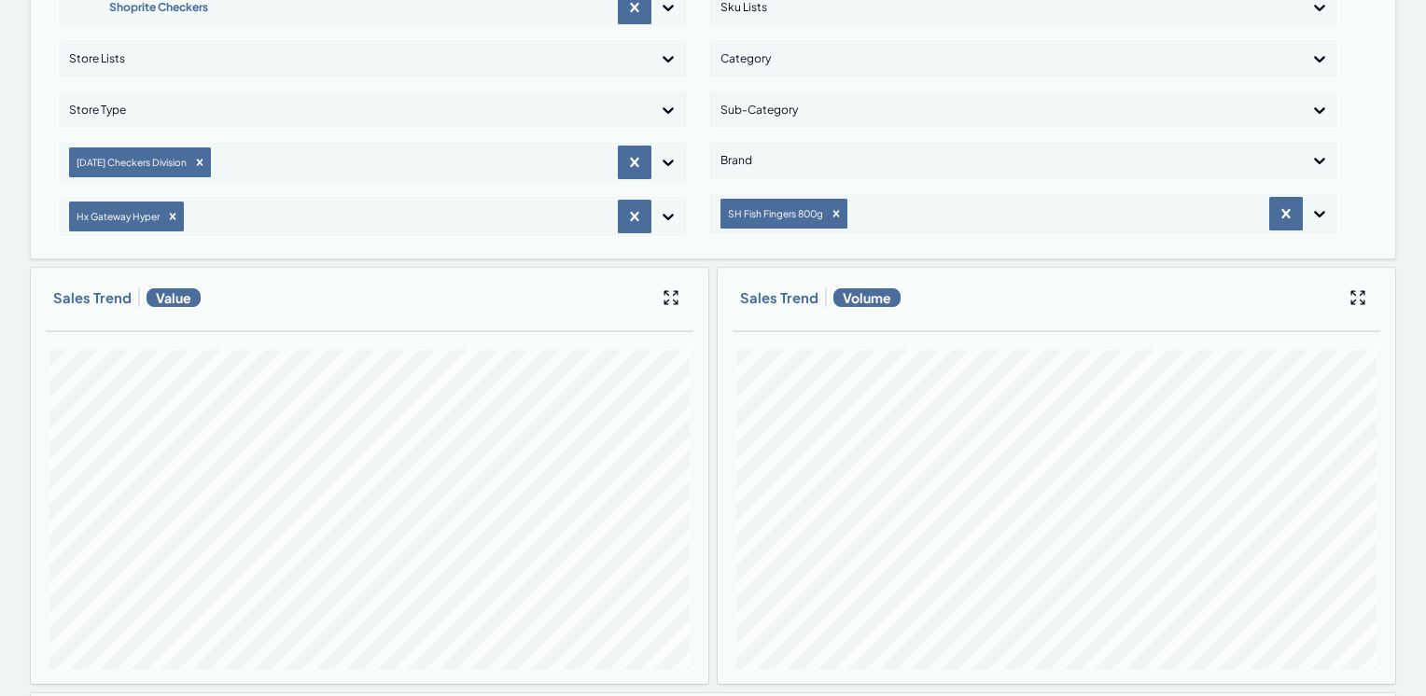
scroll to position [280, 0]
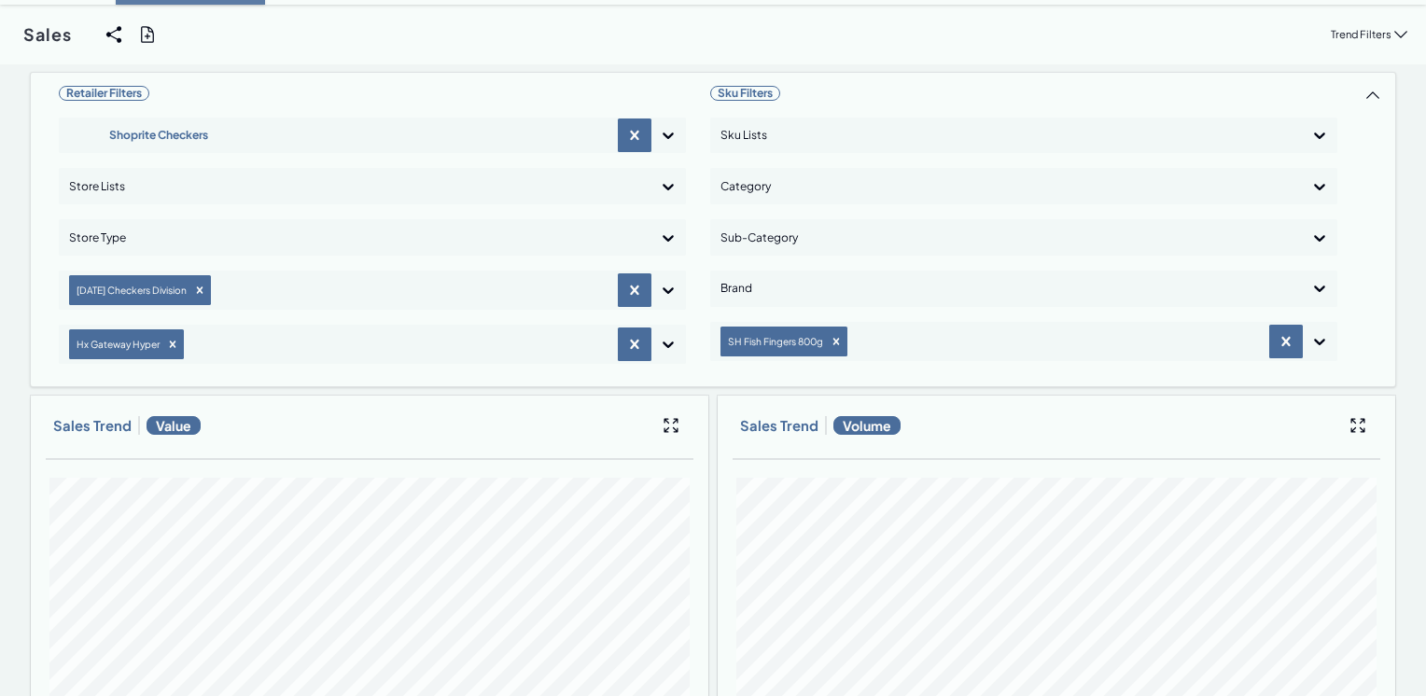
scroll to position [0, 0]
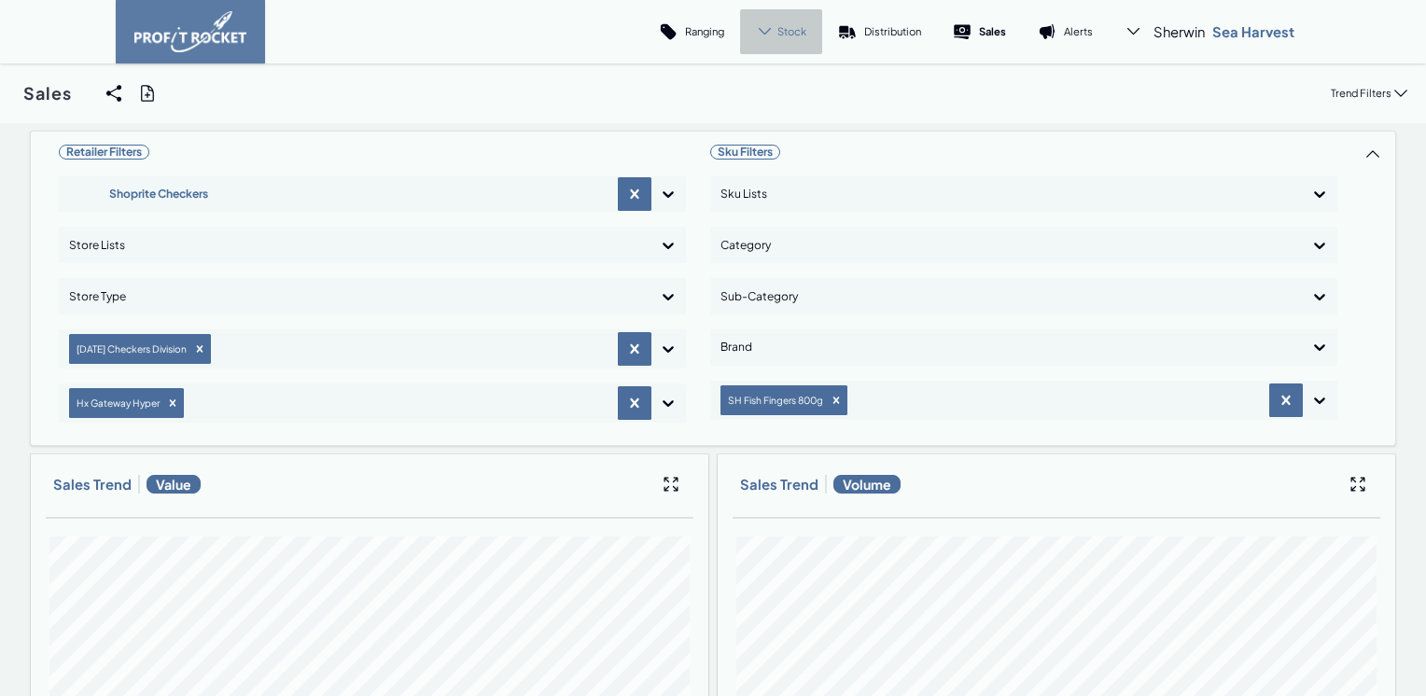
click at [791, 32] on span "Stock" at bounding box center [791, 31] width 29 height 14
click at [784, 123] on p "Cover" at bounding box center [775, 128] width 31 height 14
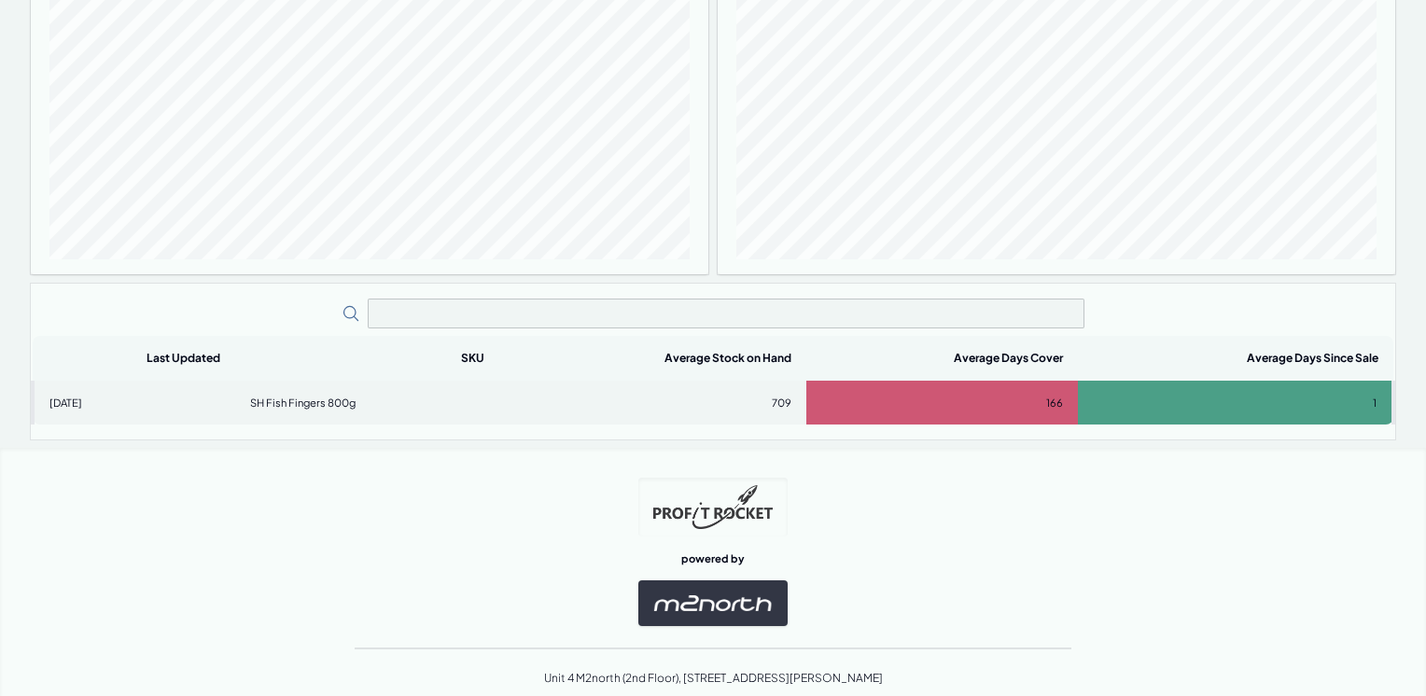
scroll to position [373, 0]
drag, startPoint x: 879, startPoint y: 349, endPoint x: 1281, endPoint y: 498, distance: 428.2
click at [1281, 498] on div "powered by" at bounding box center [713, 550] width 1426 height 147
